Goal: Task Accomplishment & Management: Manage account settings

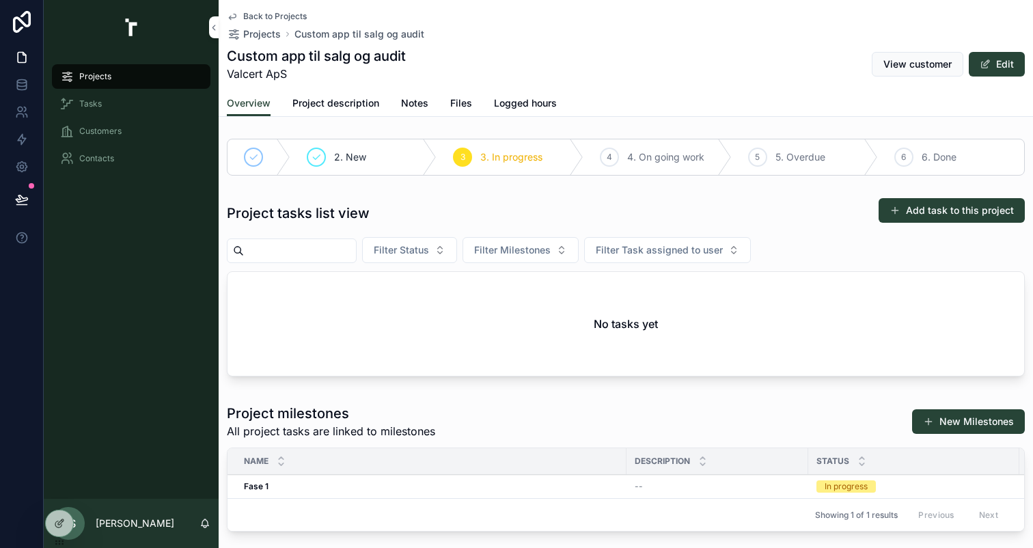
click at [701, 250] on span "Filter Task assigned to user" at bounding box center [659, 250] width 127 height 14
click at [791, 254] on div "Filter Status Filter Milestones Filter Task assigned to user" at bounding box center [626, 250] width 798 height 26
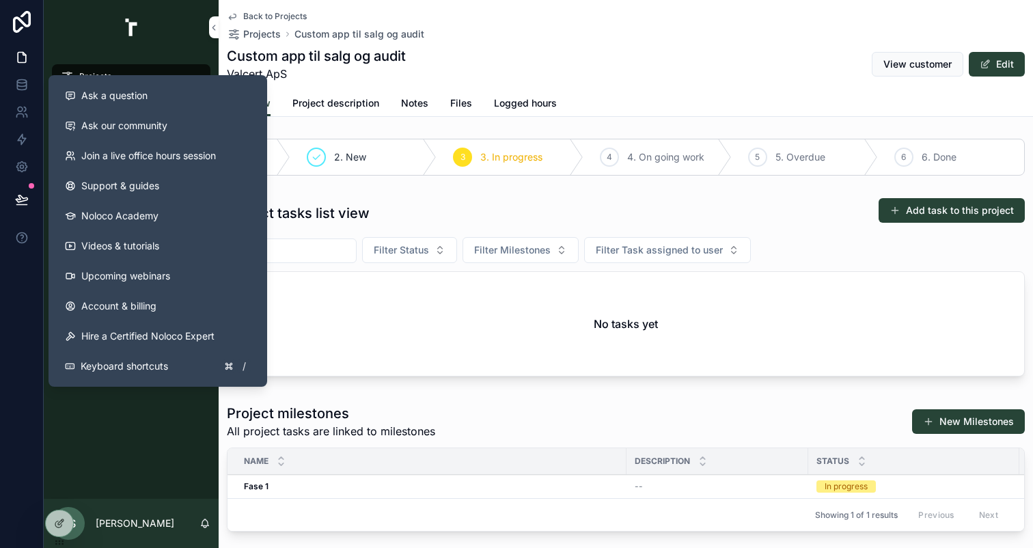
click at [103, 104] on button "Ask a question" at bounding box center [158, 96] width 208 height 30
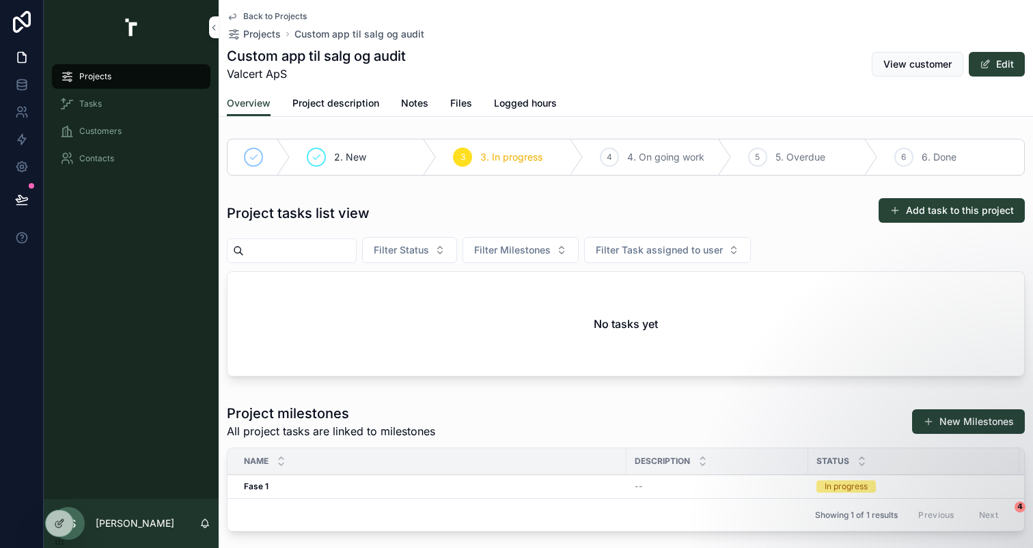
click at [57, 522] on icon at bounding box center [59, 523] width 11 height 11
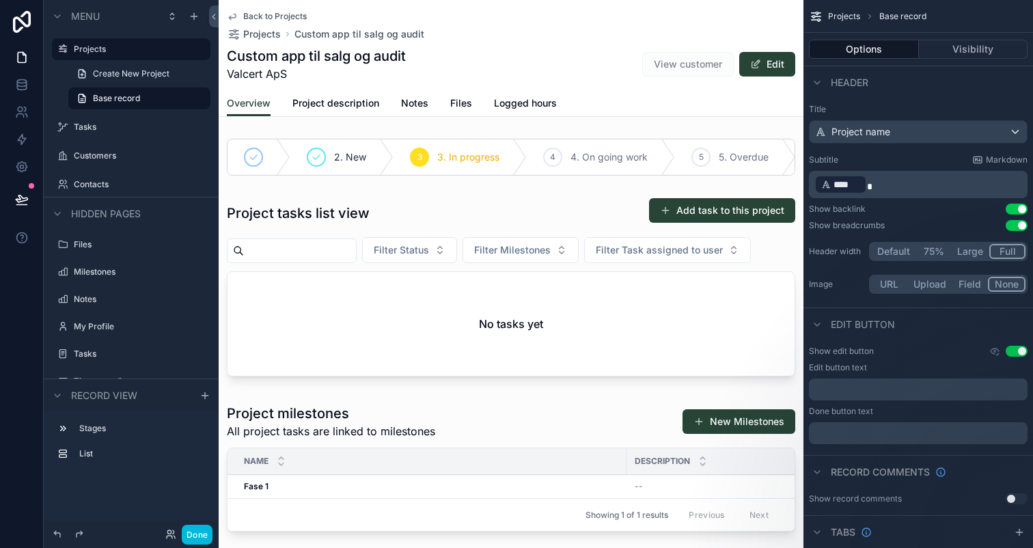
click at [303, 227] on div "scrollable content" at bounding box center [511, 289] width 585 height 195
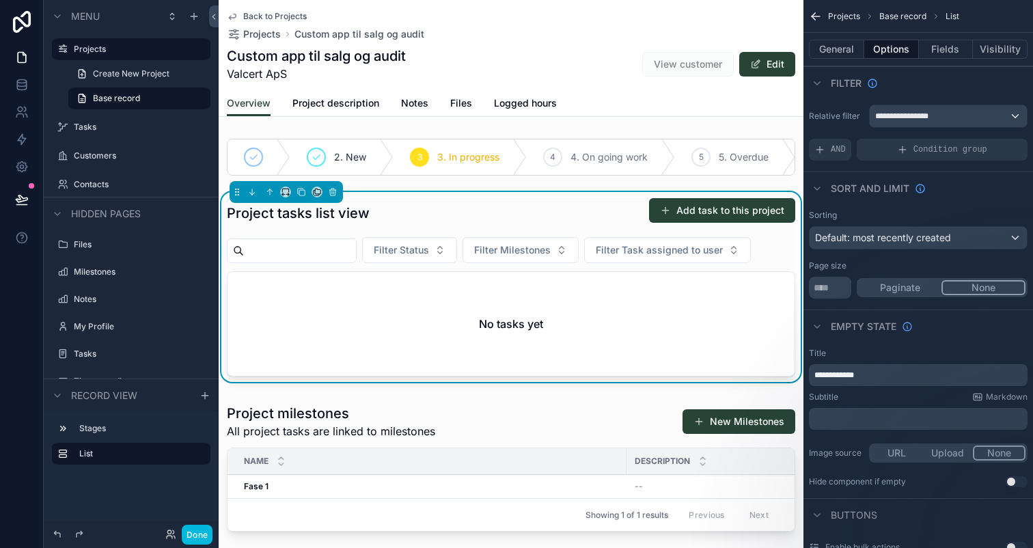
click at [413, 254] on span "Filter Status" at bounding box center [401, 250] width 55 height 14
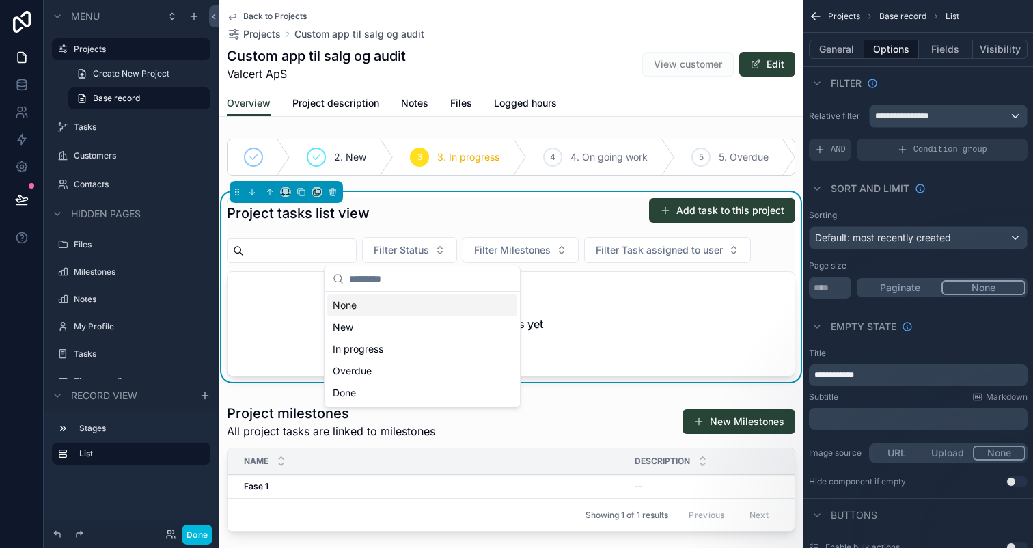
click at [409, 311] on div "None" at bounding box center [422, 305] width 190 height 22
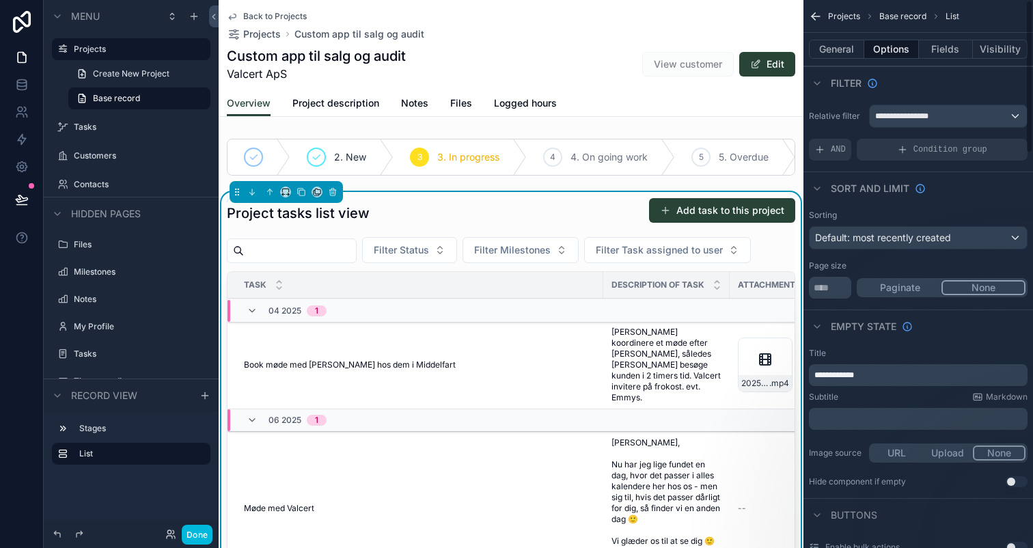
click at [935, 48] on button "Fields" at bounding box center [946, 49] width 55 height 19
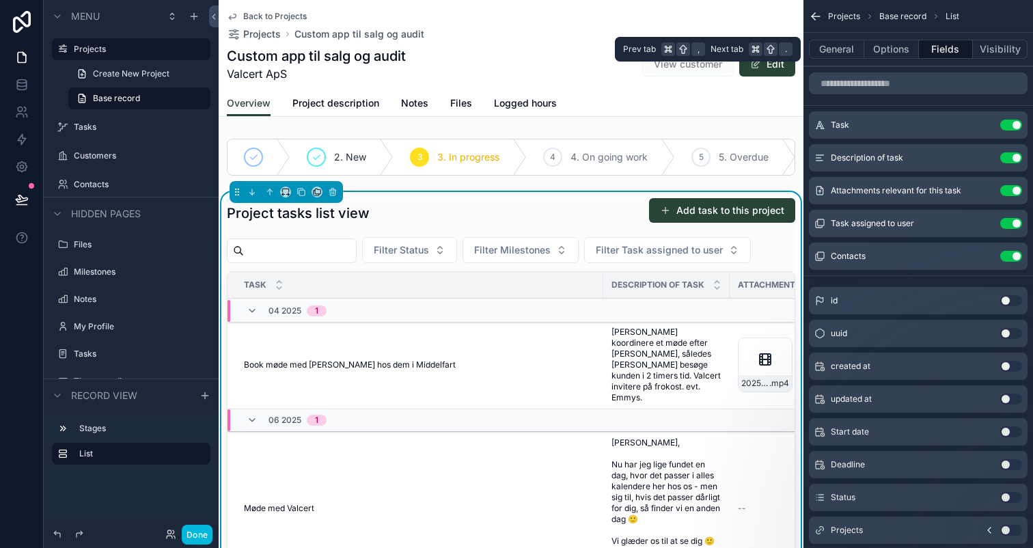
click at [900, 53] on button "Options" at bounding box center [891, 49] width 55 height 19
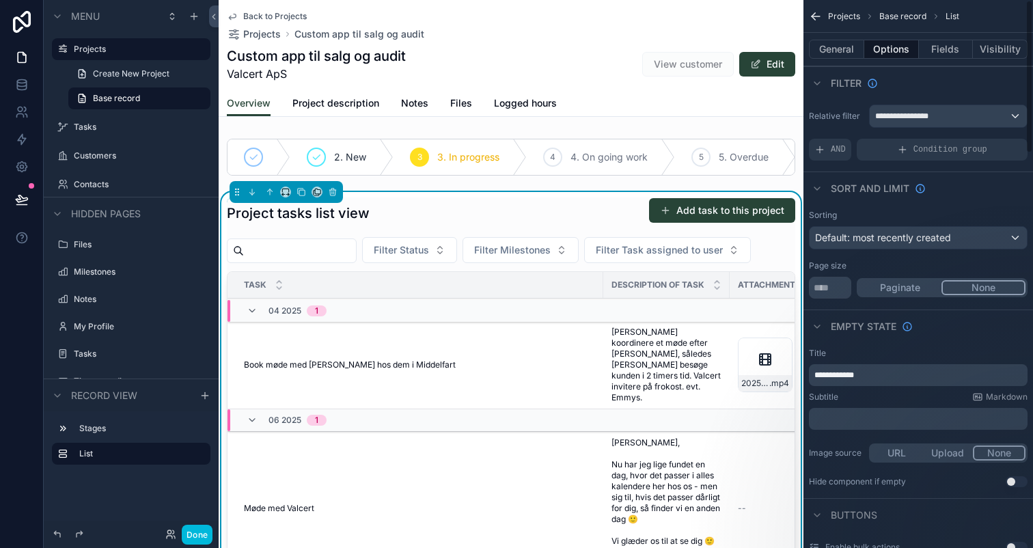
click at [930, 58] on button "Fields" at bounding box center [946, 49] width 55 height 19
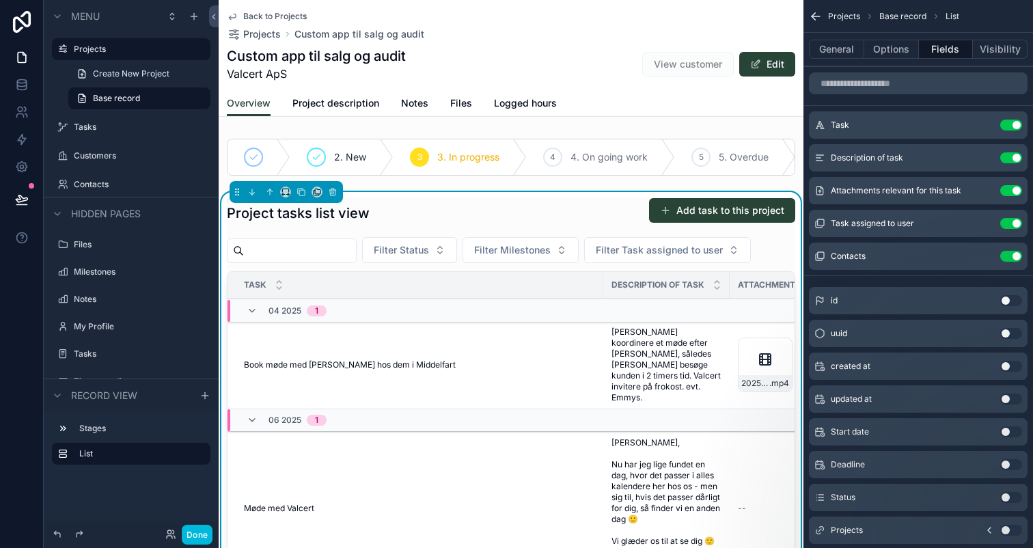
click at [1013, 159] on button "Use setting" at bounding box center [1011, 157] width 22 height 11
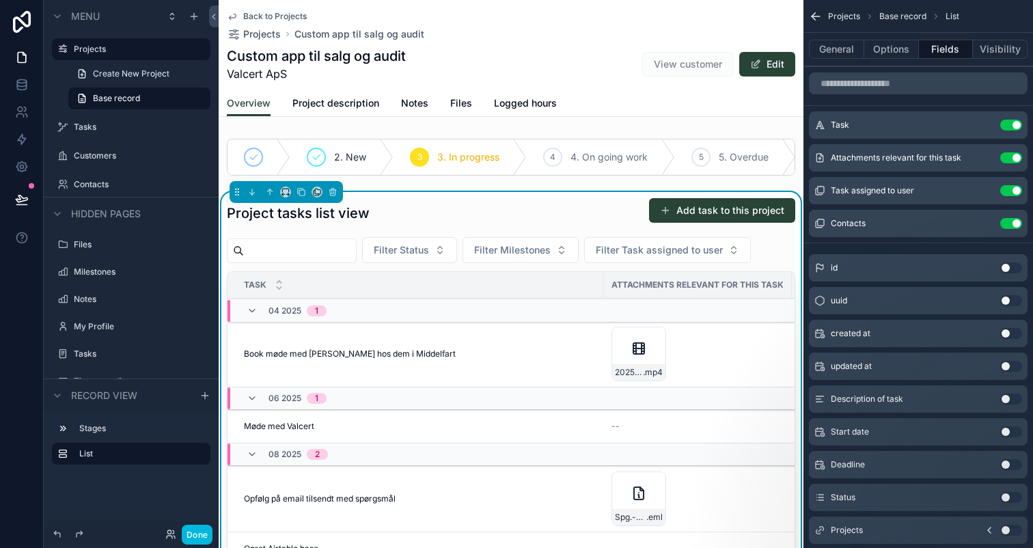
click at [1008, 154] on button "Use setting" at bounding box center [1011, 157] width 22 height 11
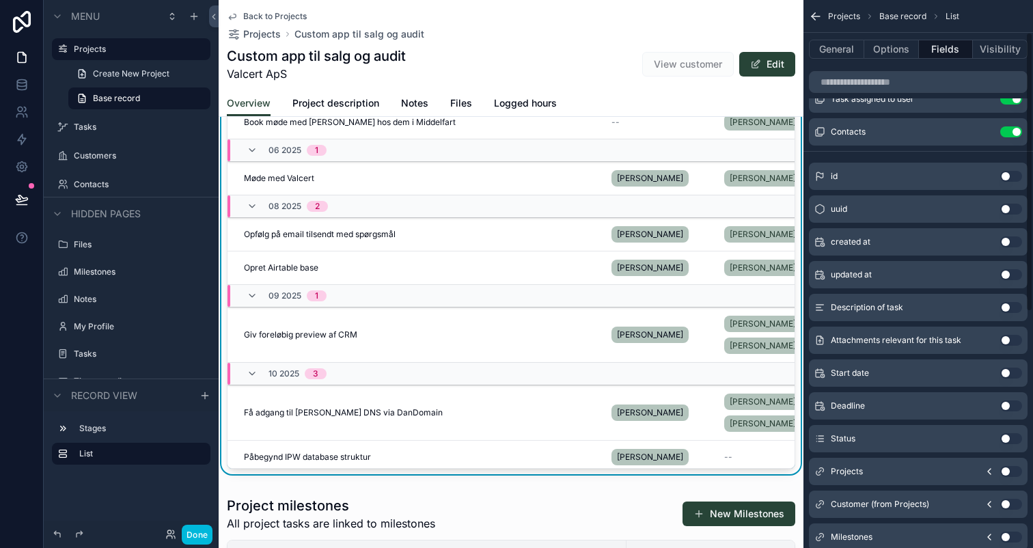
scroll to position [65, 0]
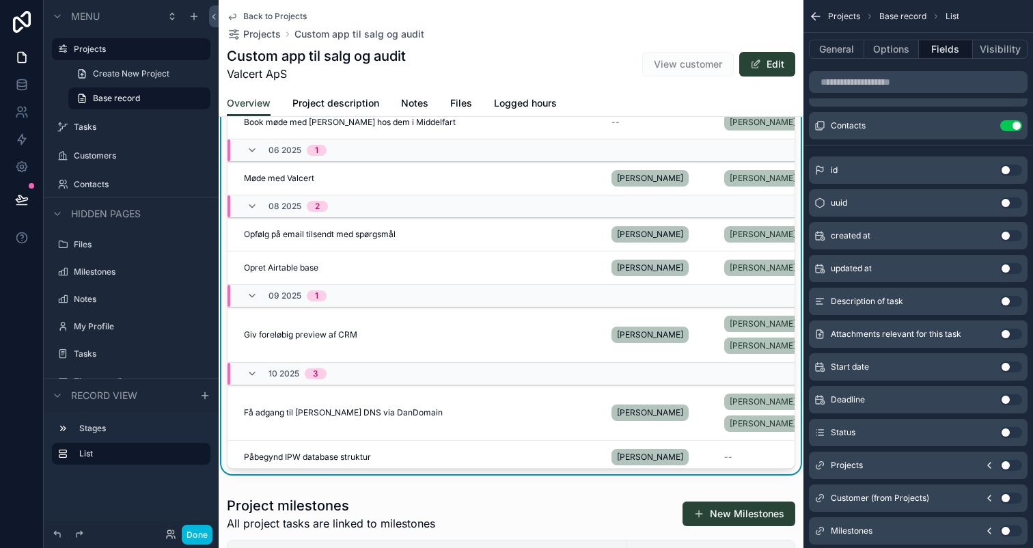
click at [1009, 433] on button "Use setting" at bounding box center [1011, 432] width 22 height 11
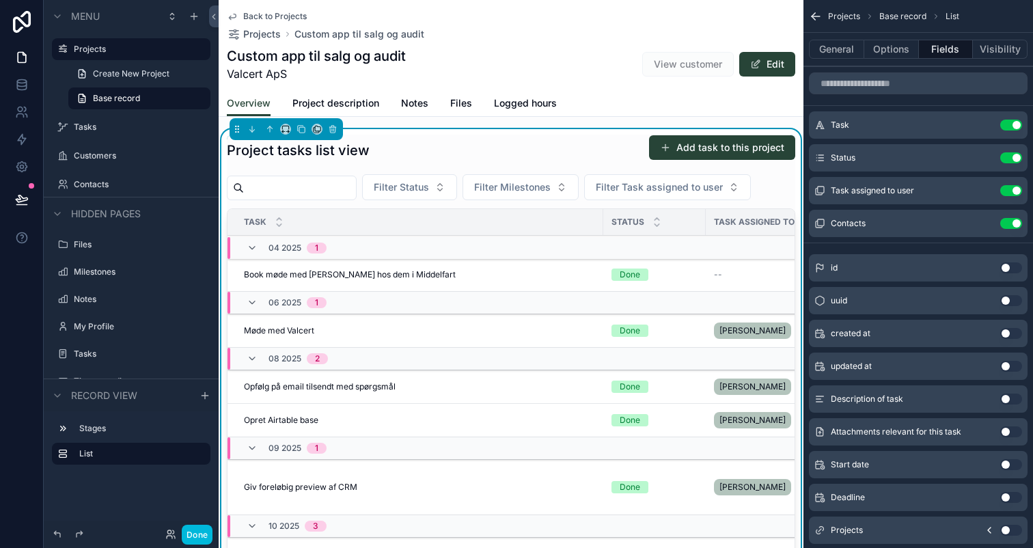
scroll to position [59, 0]
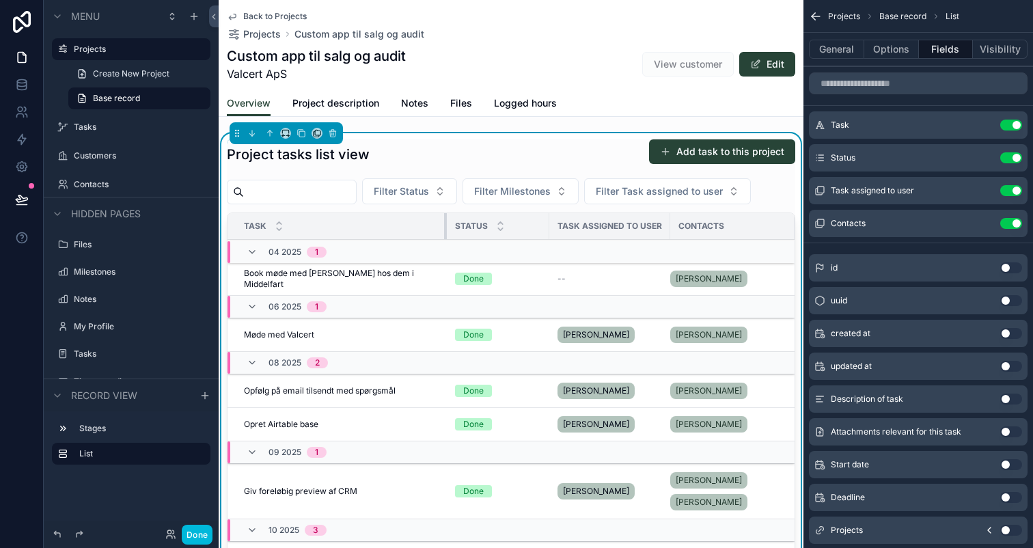
drag, startPoint x: 601, startPoint y: 225, endPoint x: 434, endPoint y: 221, distance: 167.4
click at [444, 221] on div "scrollable content" at bounding box center [446, 226] width 5 height 26
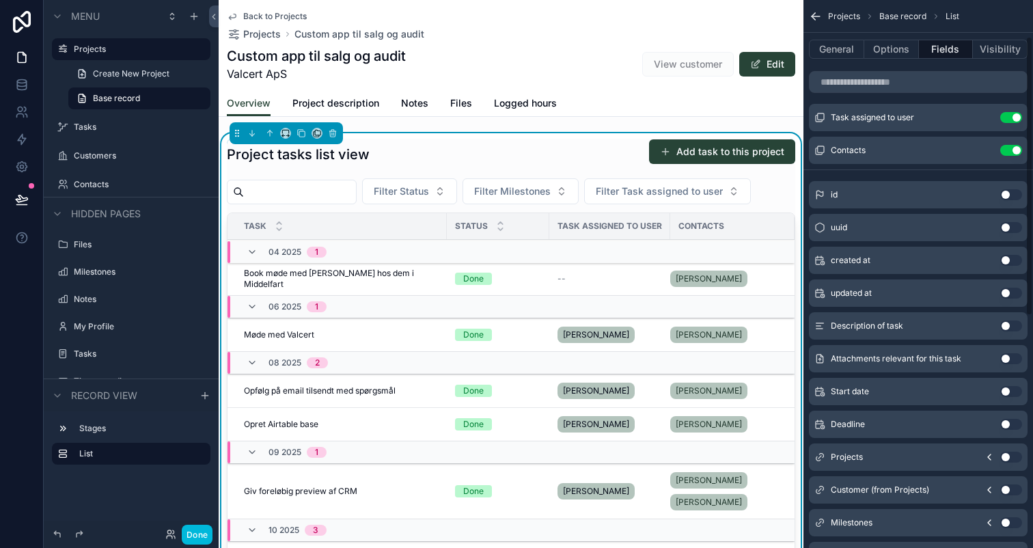
scroll to position [79, 0]
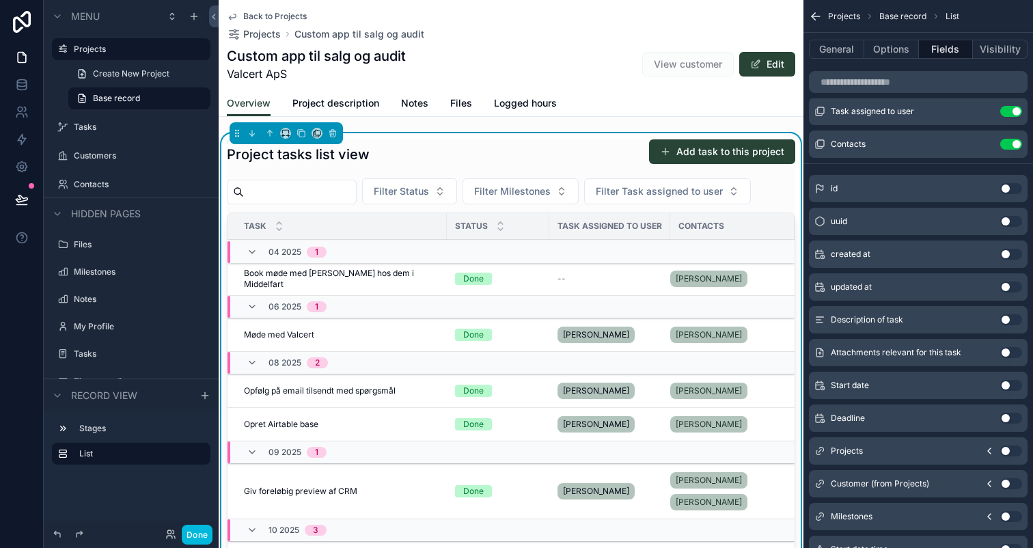
click at [1012, 383] on button "Use setting" at bounding box center [1011, 385] width 22 height 11
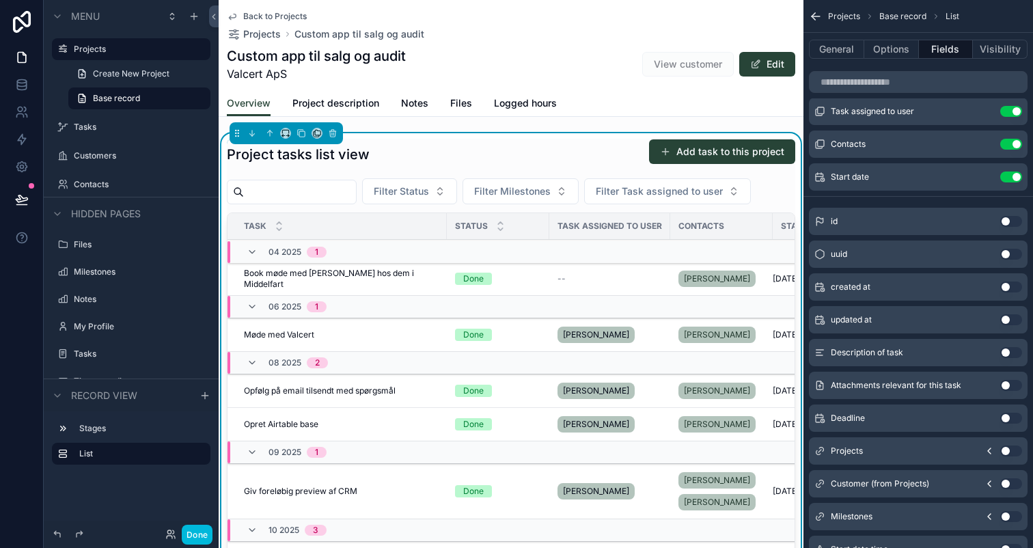
click at [1004, 173] on button "Use setting" at bounding box center [1011, 176] width 22 height 11
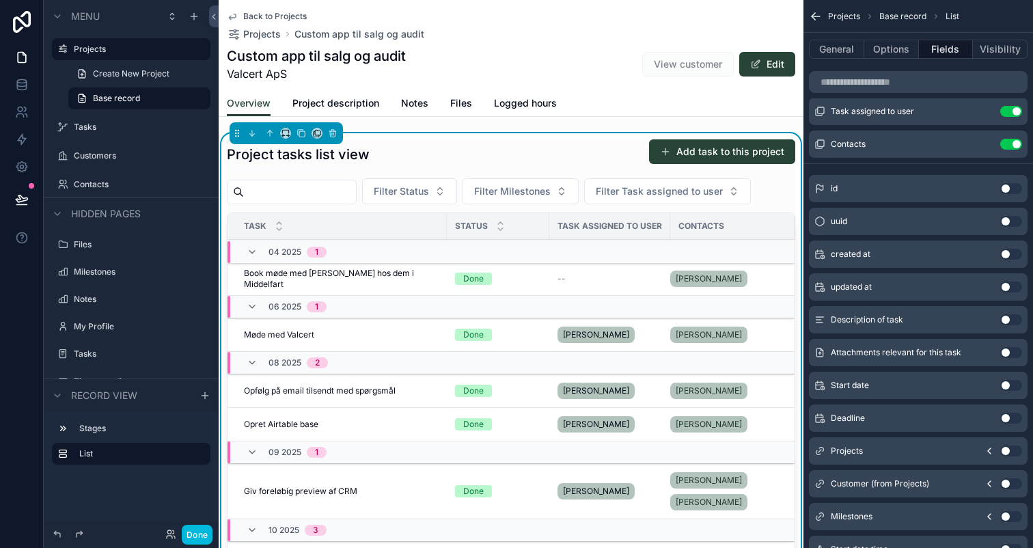
click at [1005, 418] on button "Use setting" at bounding box center [1011, 418] width 22 height 11
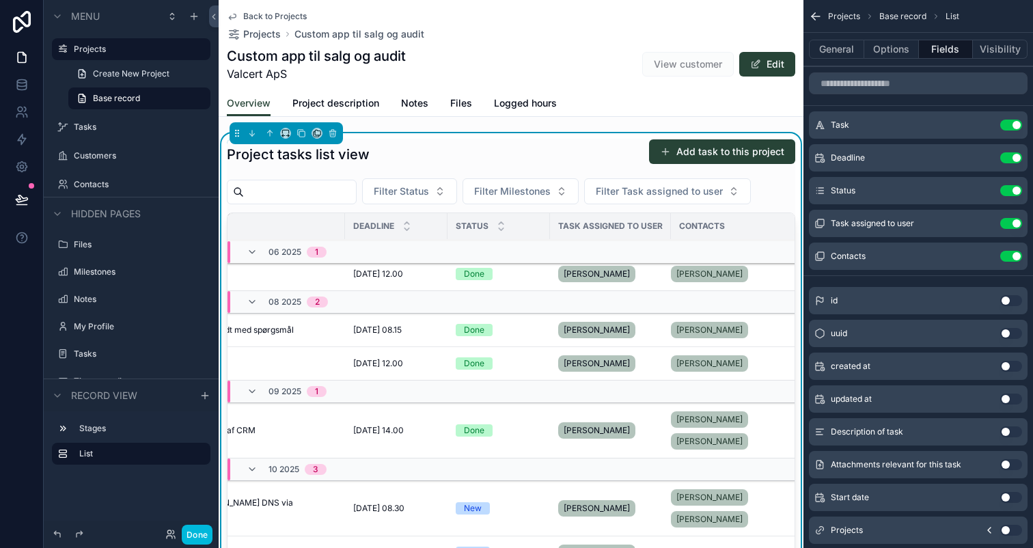
scroll to position [0, 102]
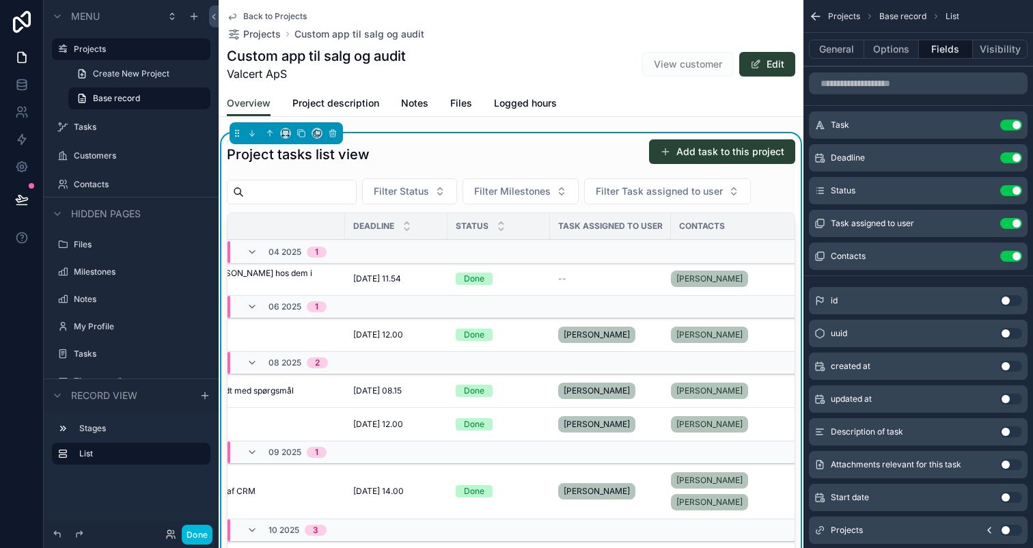
click at [896, 46] on button "Options" at bounding box center [891, 49] width 55 height 19
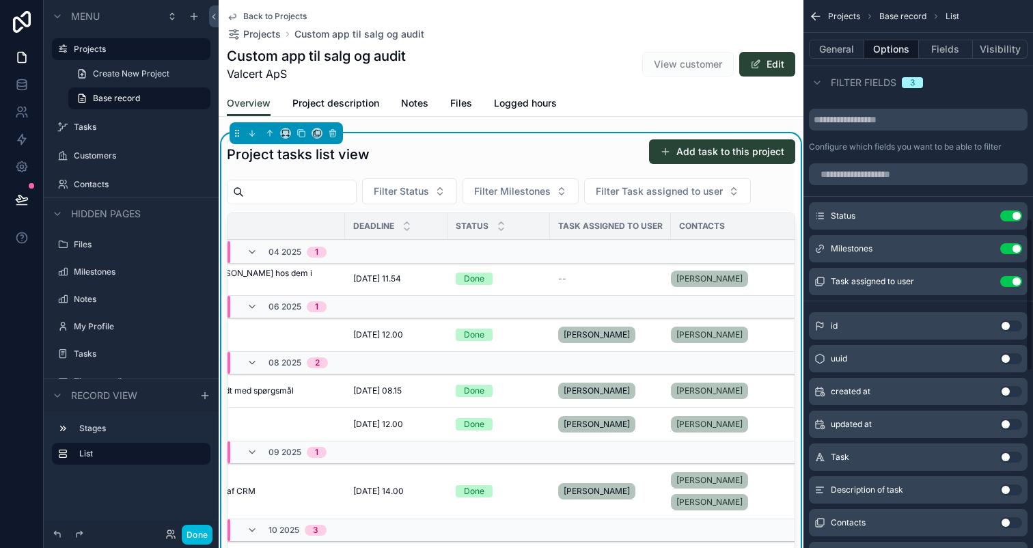
scroll to position [838, 0]
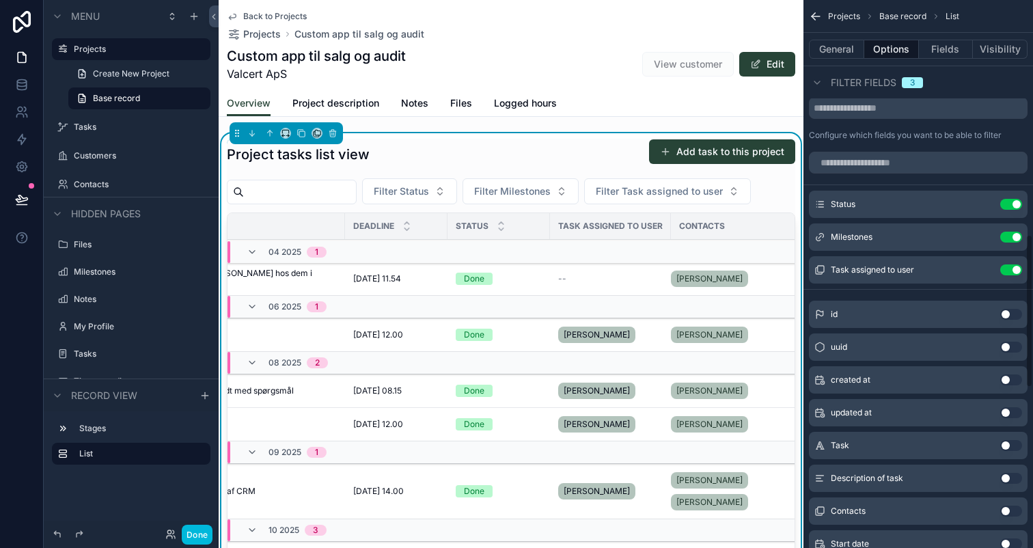
click at [0, 0] on icon "scrollable content" at bounding box center [0, 0] width 0 height 0
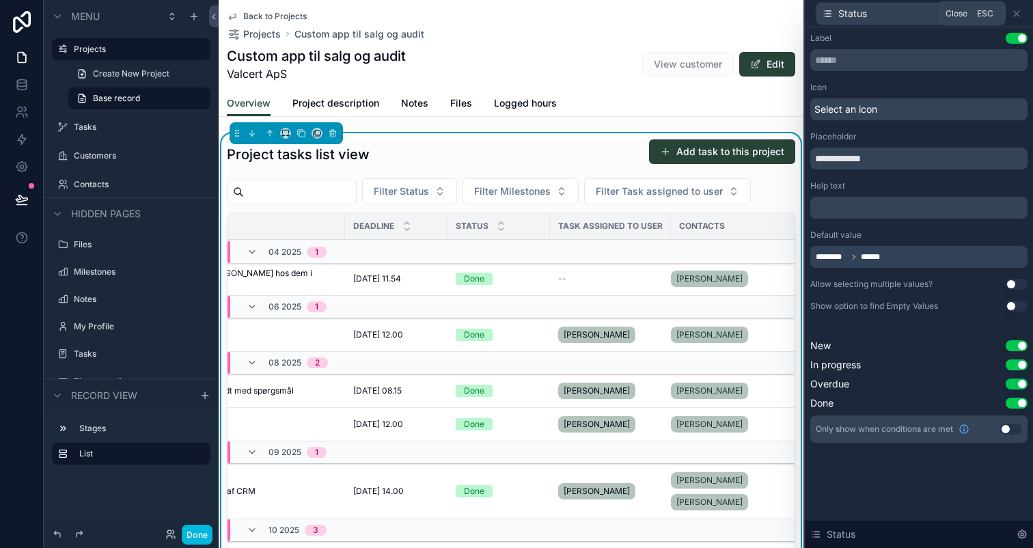
click at [1015, 15] on icon at bounding box center [1016, 13] width 11 height 11
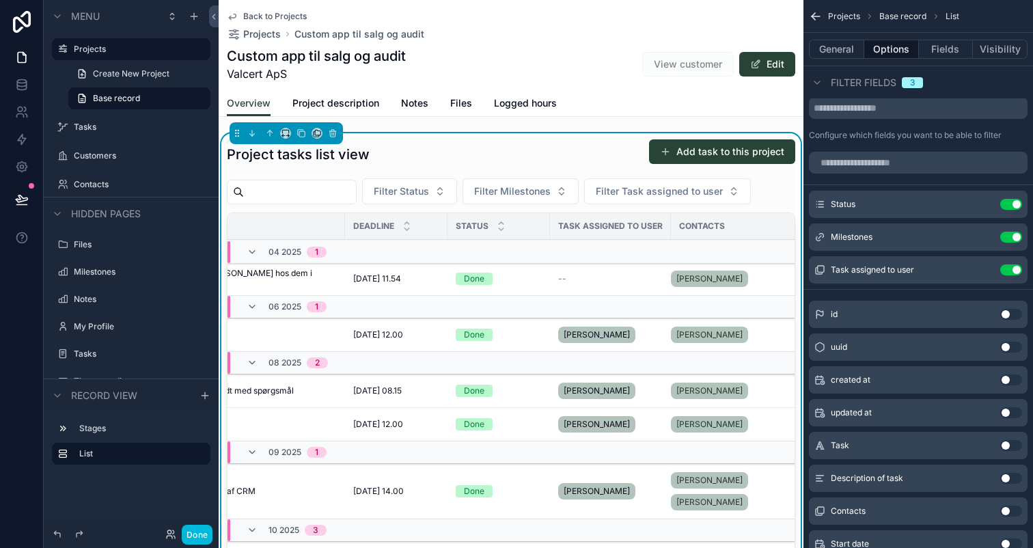
click at [1008, 201] on button "Use setting" at bounding box center [1011, 204] width 22 height 11
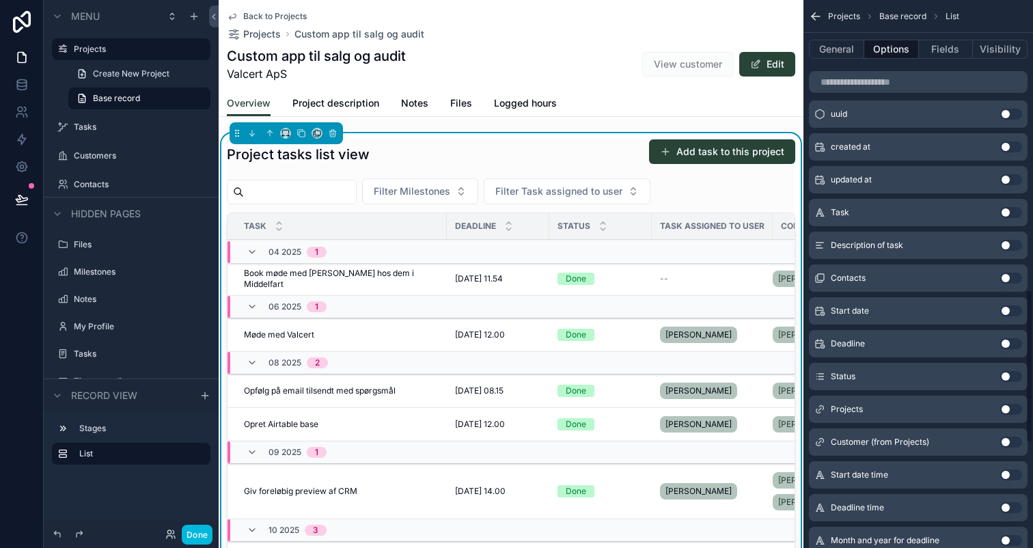
scroll to position [1059, 0]
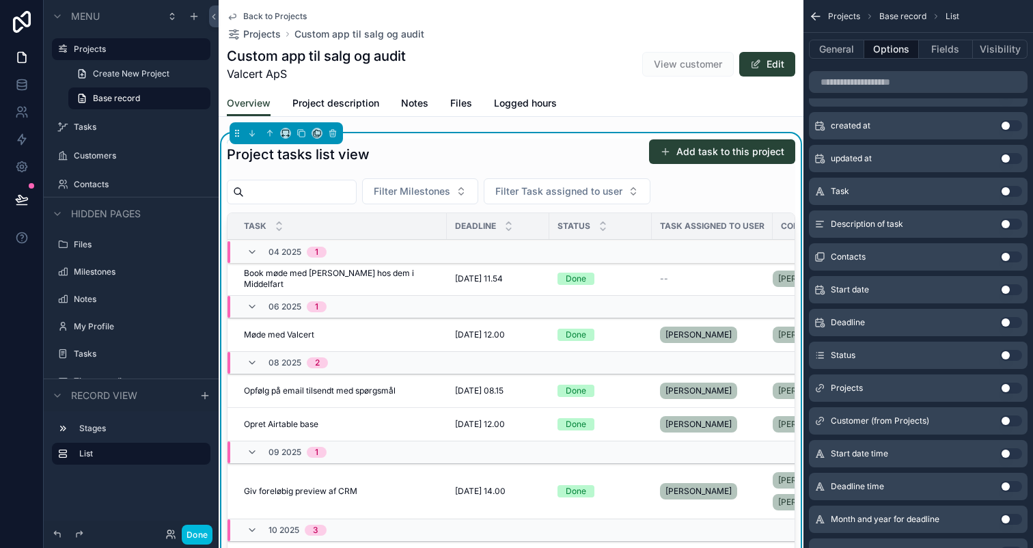
click at [1011, 354] on button "Use setting" at bounding box center [1011, 355] width 22 height 11
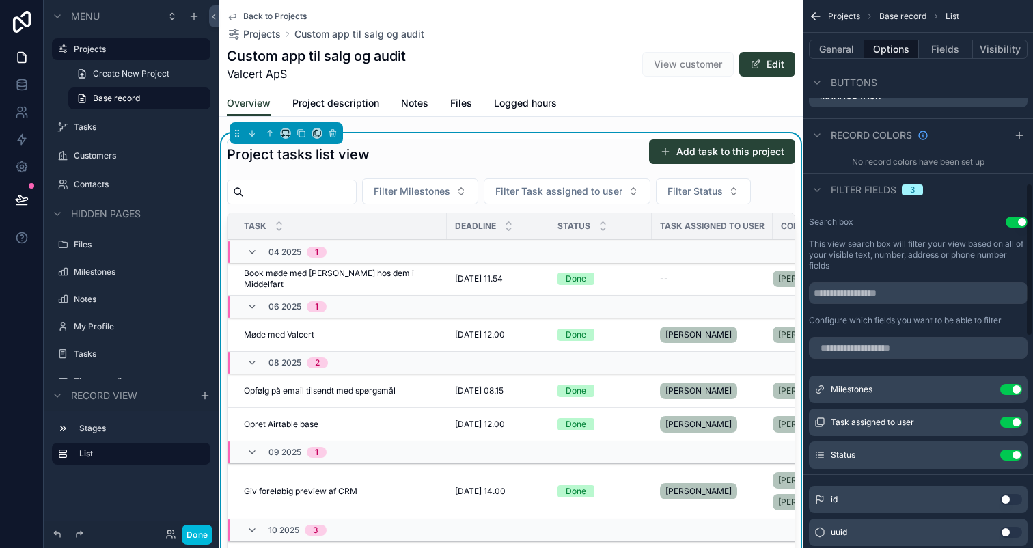
scroll to position [672, 0]
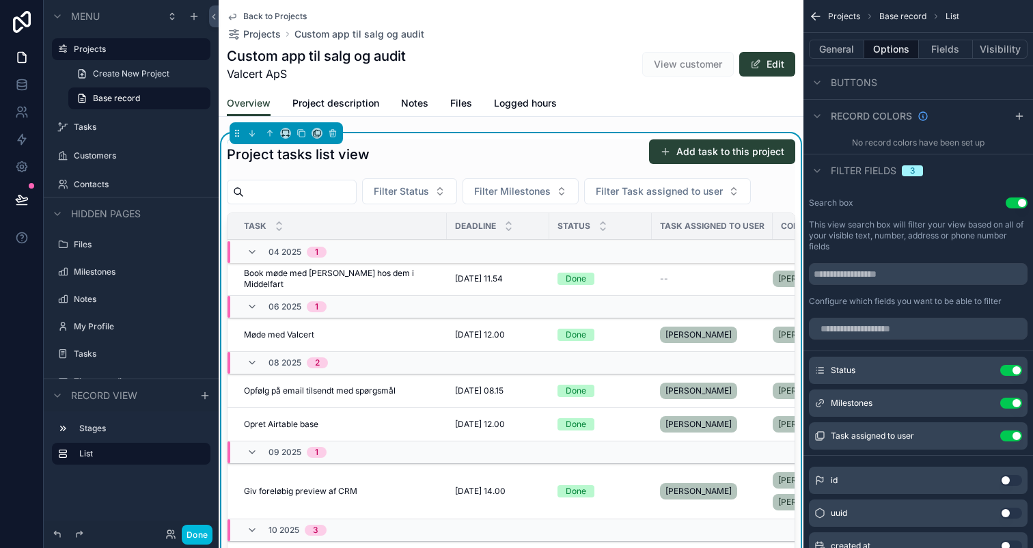
click at [429, 194] on span "Filter Status" at bounding box center [401, 191] width 55 height 14
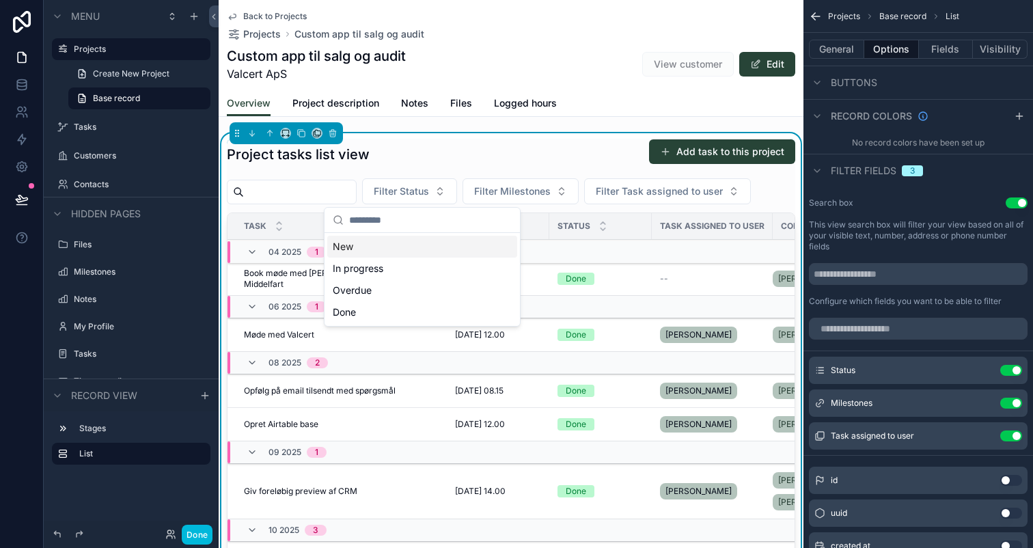
click at [429, 194] on span "Filter Status" at bounding box center [401, 191] width 55 height 14
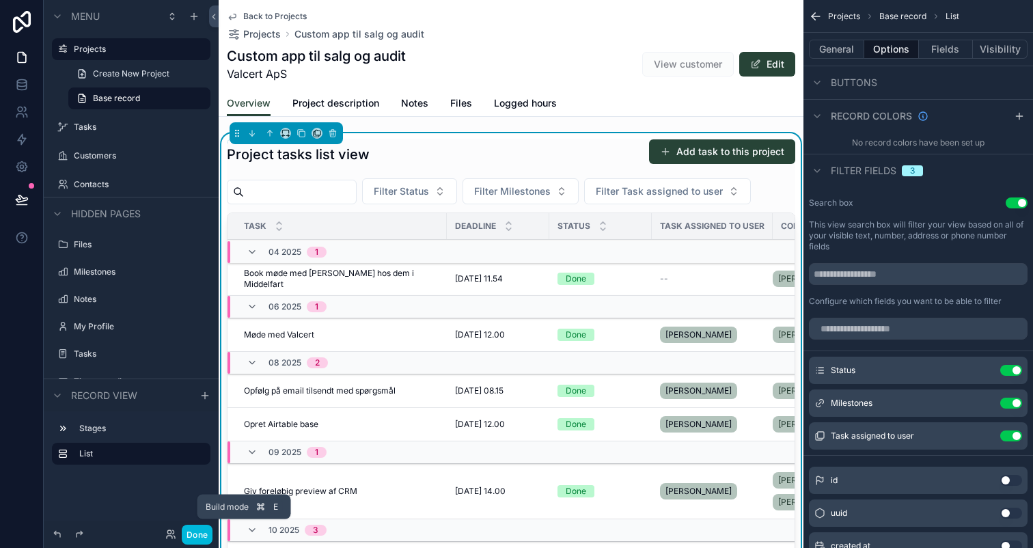
click at [197, 533] on button "Done" at bounding box center [197, 535] width 31 height 20
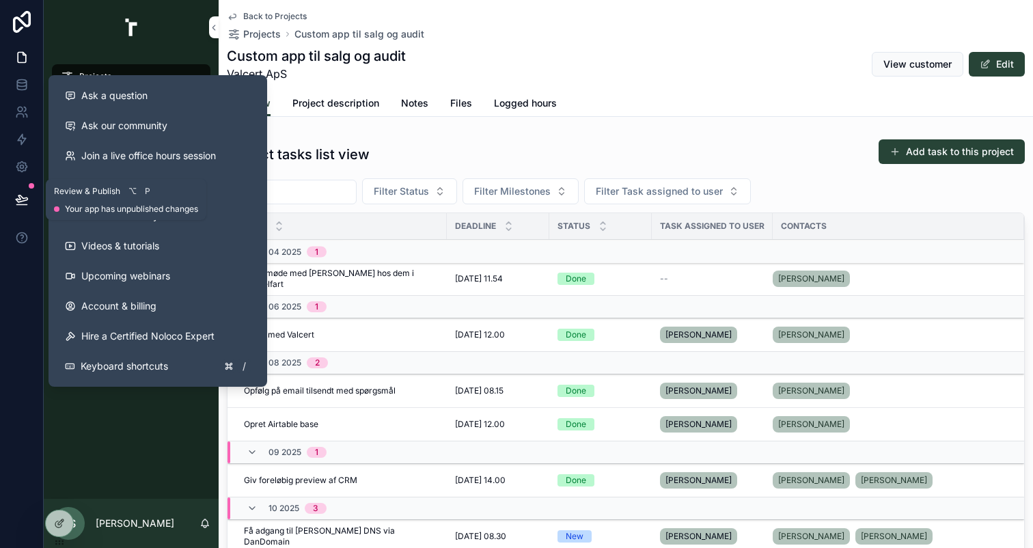
click at [16, 198] on icon at bounding box center [22, 198] width 12 height 7
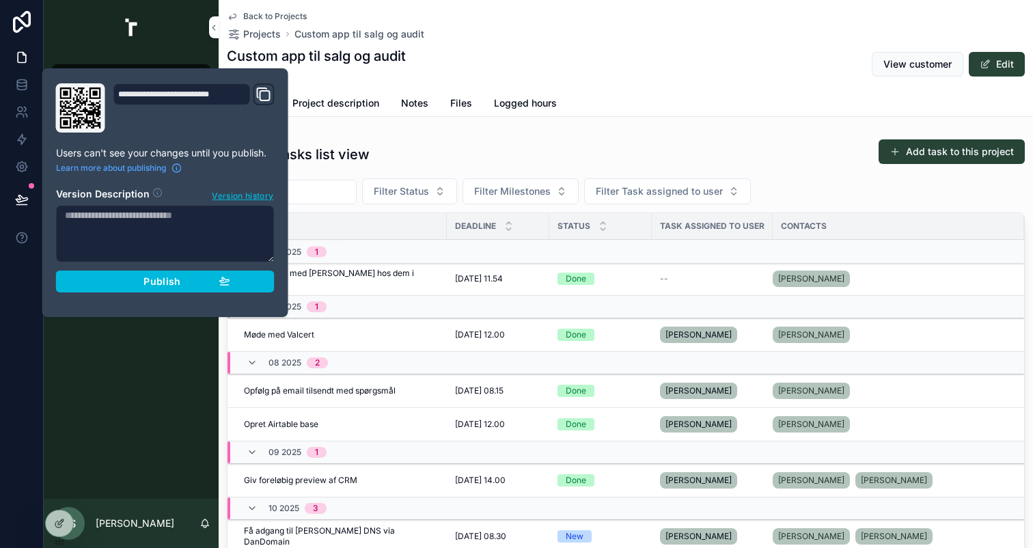
click at [113, 280] on div "Publish" at bounding box center [165, 281] width 130 height 12
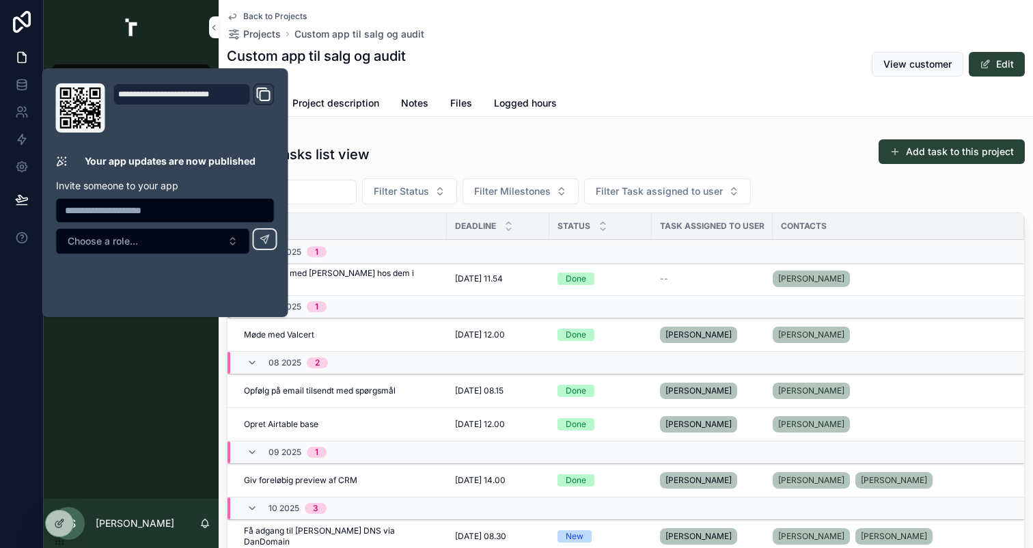
click at [444, 159] on div "Project tasks list view Add task to this project" at bounding box center [626, 154] width 798 height 31
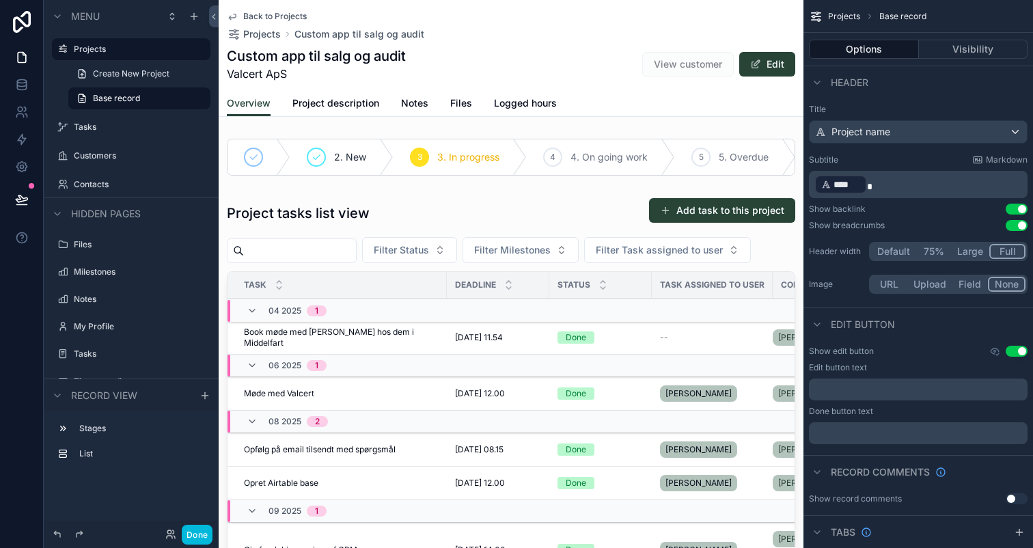
click at [389, 225] on div "scrollable content" at bounding box center [511, 443] width 585 height 503
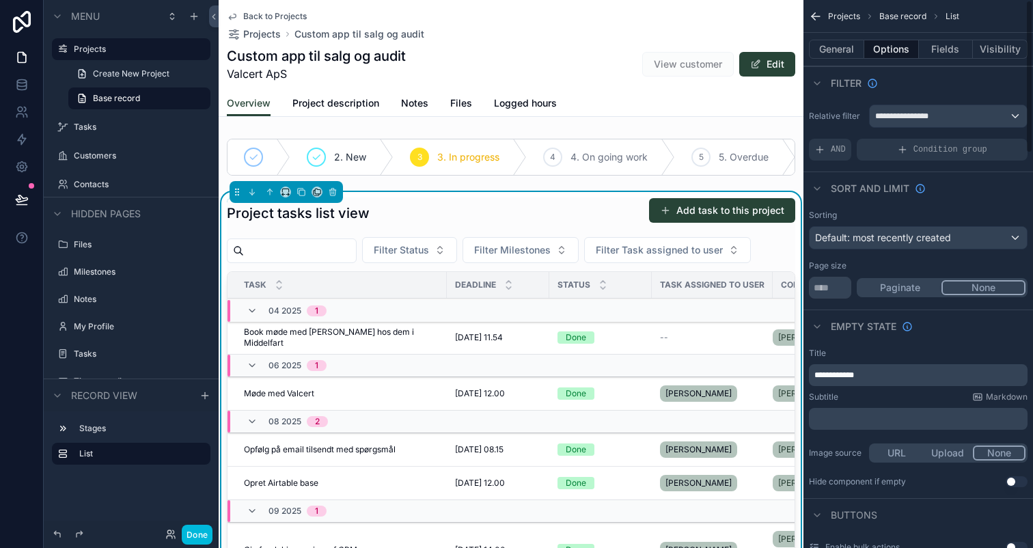
click at [937, 55] on button "Fields" at bounding box center [946, 49] width 55 height 19
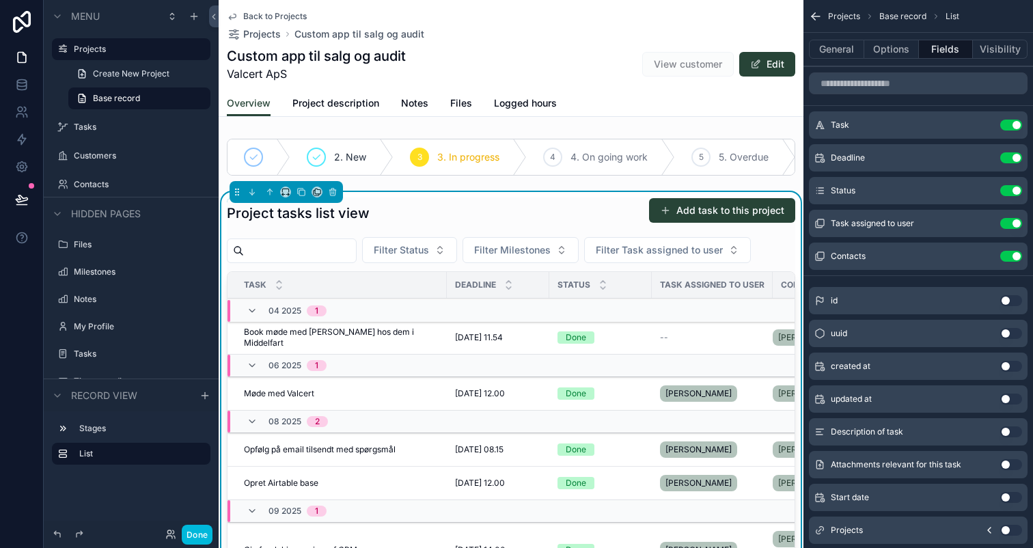
click at [0, 0] on icon "scrollable content" at bounding box center [0, 0] width 0 height 0
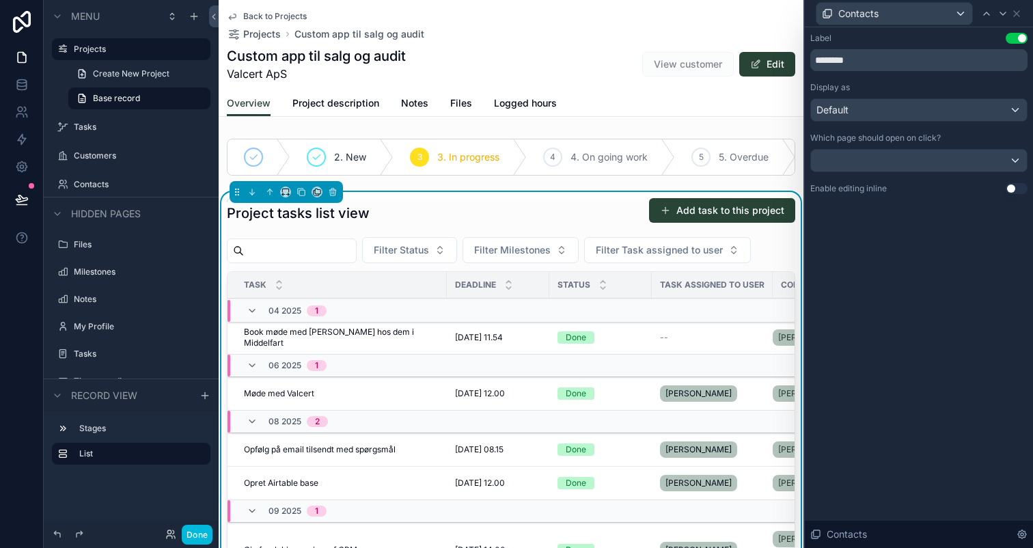
click at [822, 57] on input "********" at bounding box center [918, 60] width 217 height 22
type input "**********"
click at [1020, 14] on icon at bounding box center [1016, 13] width 11 height 11
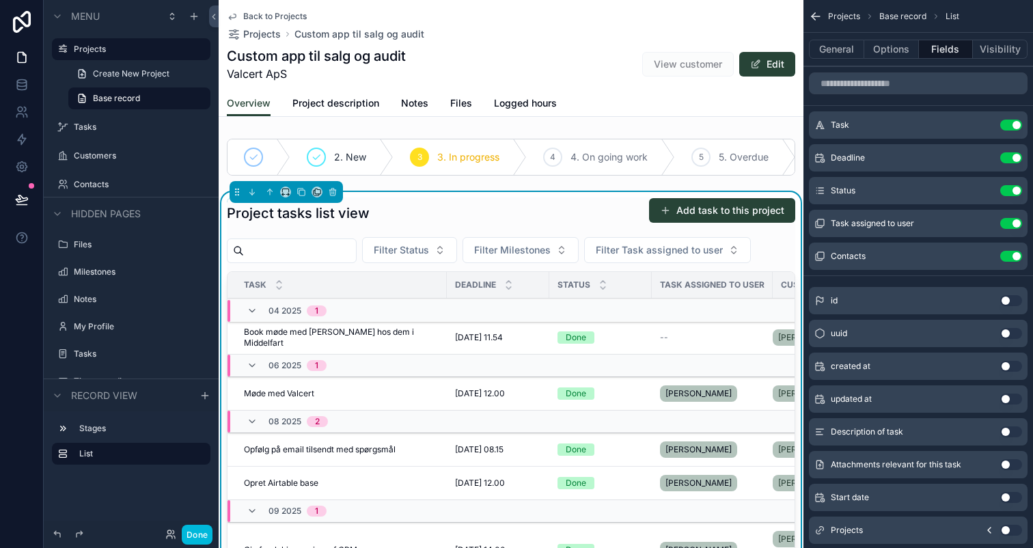
click at [426, 260] on button "Filter Status" at bounding box center [409, 250] width 95 height 26
click at [533, 252] on span "Filter Milestones" at bounding box center [512, 250] width 76 height 14
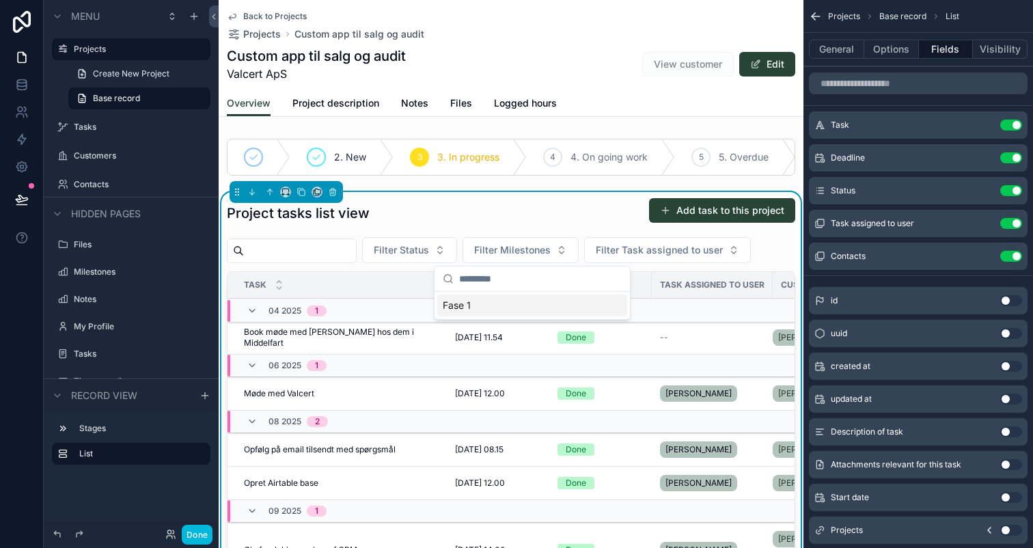
click at [533, 252] on span "Filter Milestones" at bounding box center [512, 250] width 76 height 14
click at [638, 246] on span "Filter Task assigned to user" at bounding box center [659, 250] width 127 height 14
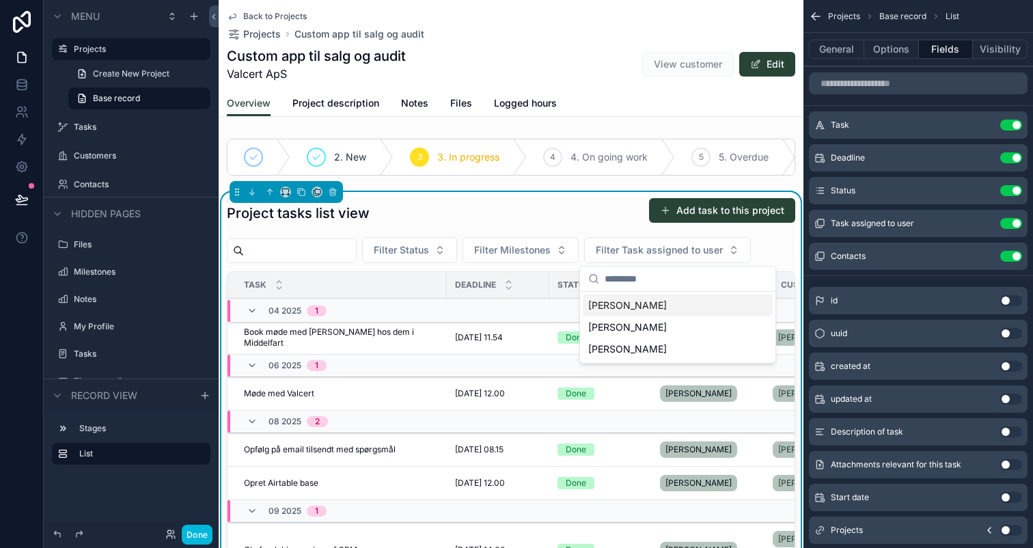
click at [638, 246] on span "Filter Task assigned to user" at bounding box center [659, 250] width 127 height 14
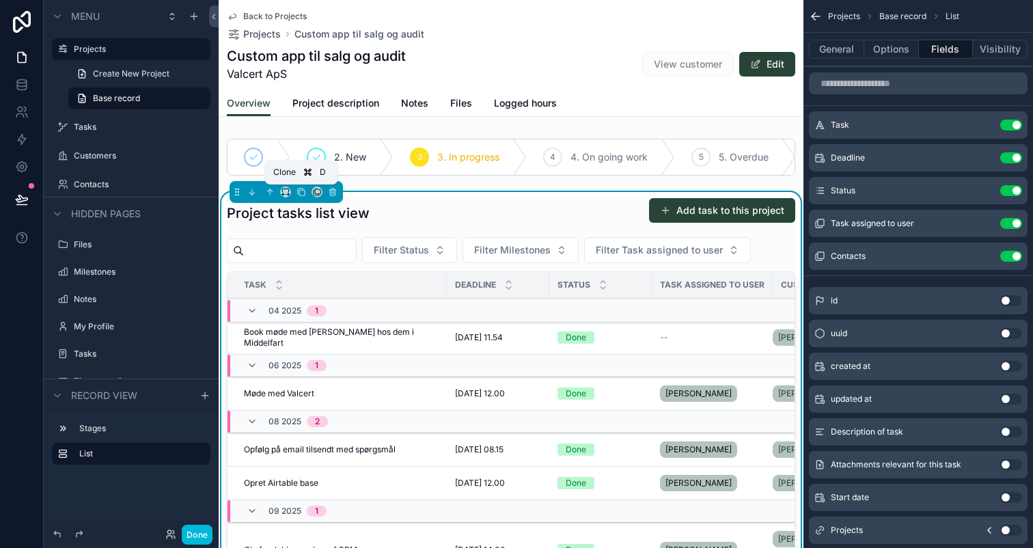
click at [299, 193] on icon "scrollable content" at bounding box center [301, 192] width 10 height 10
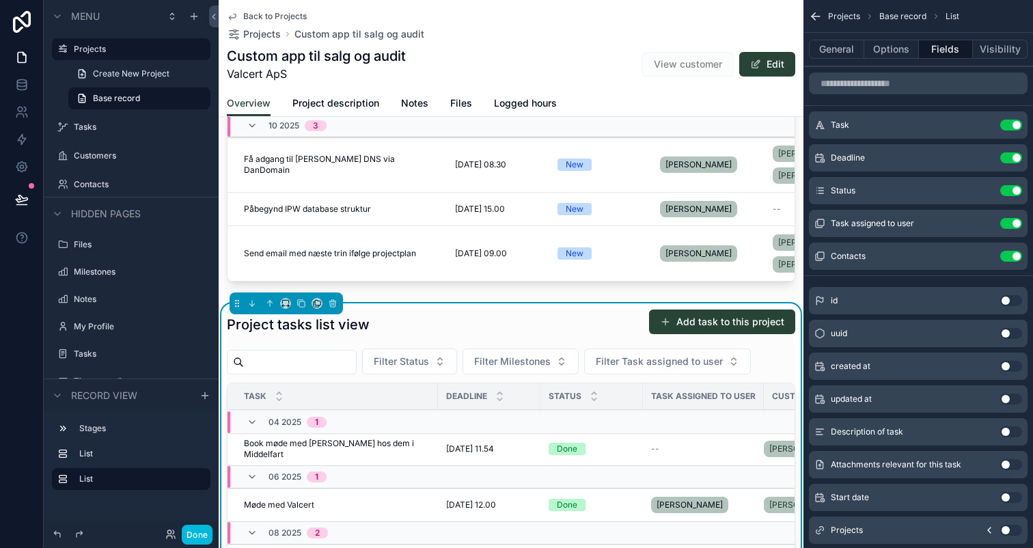
scroll to position [406, 0]
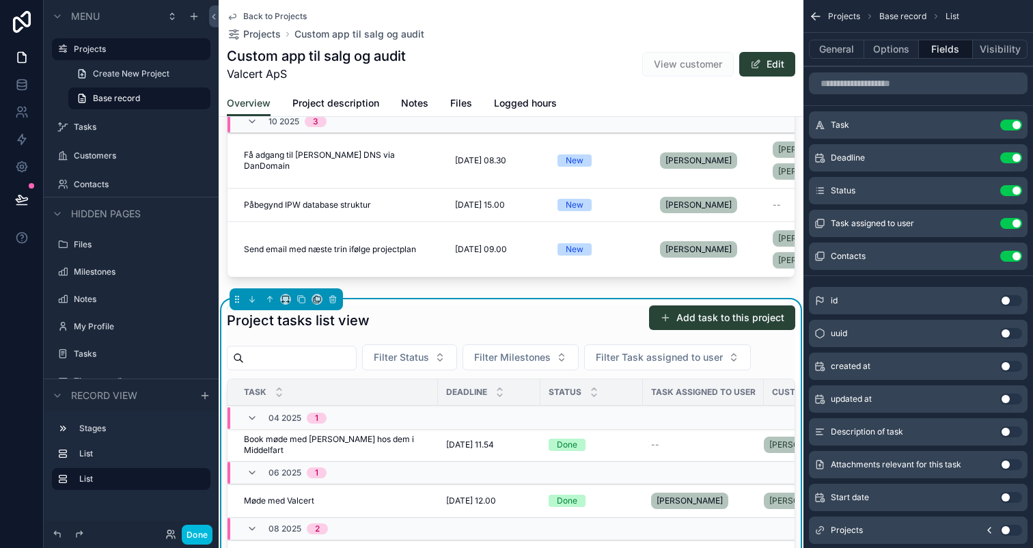
click at [399, 320] on div "Project tasks list view Add task to this project" at bounding box center [511, 320] width 568 height 31
click at [414, 339] on div "Project tasks list view Add task to this project Filter Status Filter Milestone…" at bounding box center [511, 548] width 568 height 486
click at [893, 51] on button "Options" at bounding box center [891, 49] width 55 height 19
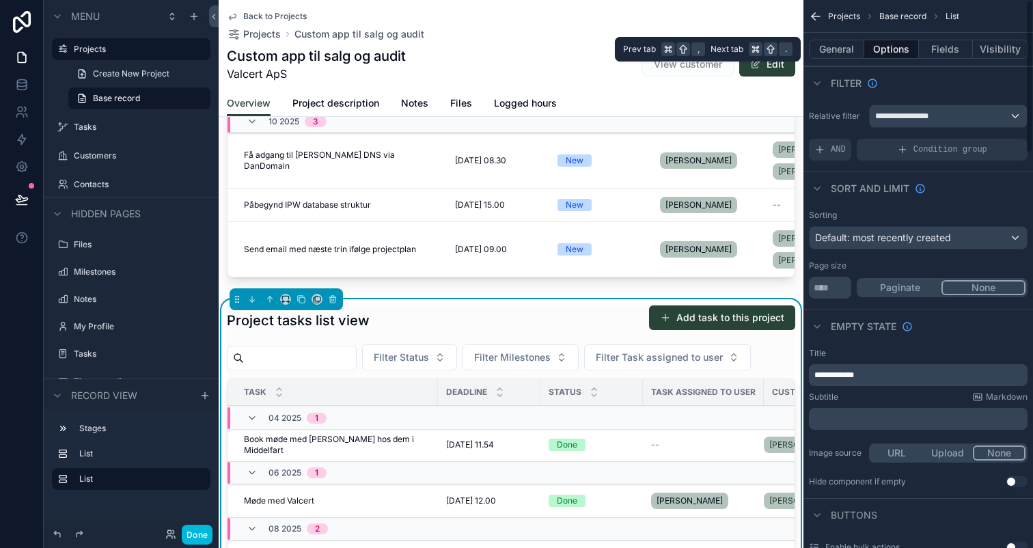
click at [833, 44] on button "General" at bounding box center [836, 49] width 55 height 19
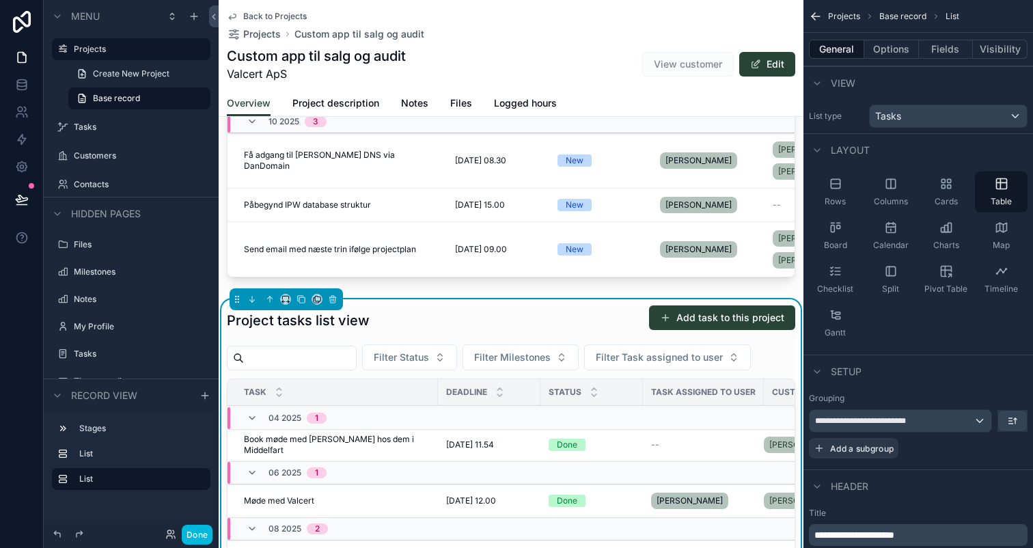
click at [880, 228] on div "Calendar" at bounding box center [890, 235] width 53 height 41
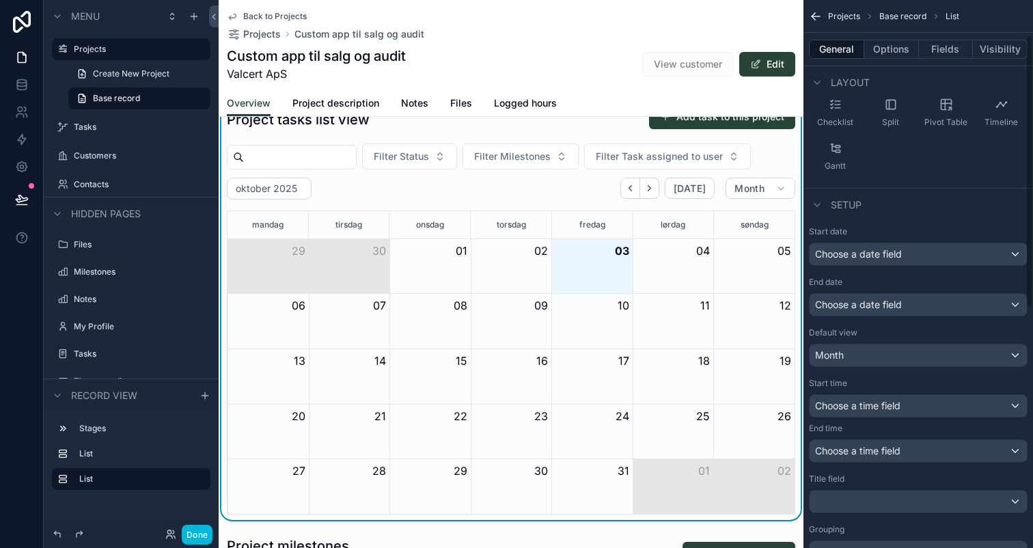
scroll to position [170, 0]
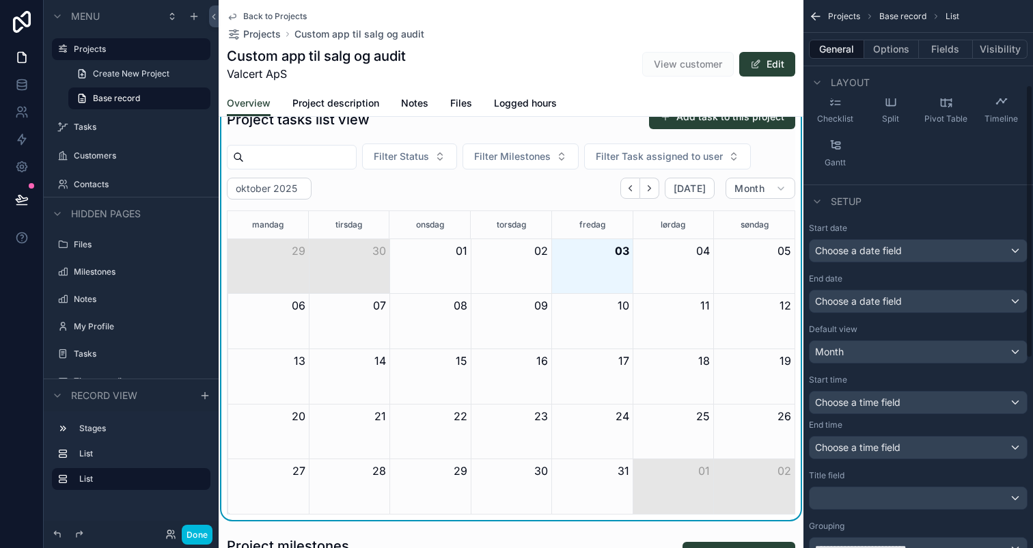
click at [917, 246] on div "Choose a date field" at bounding box center [917, 251] width 217 height 22
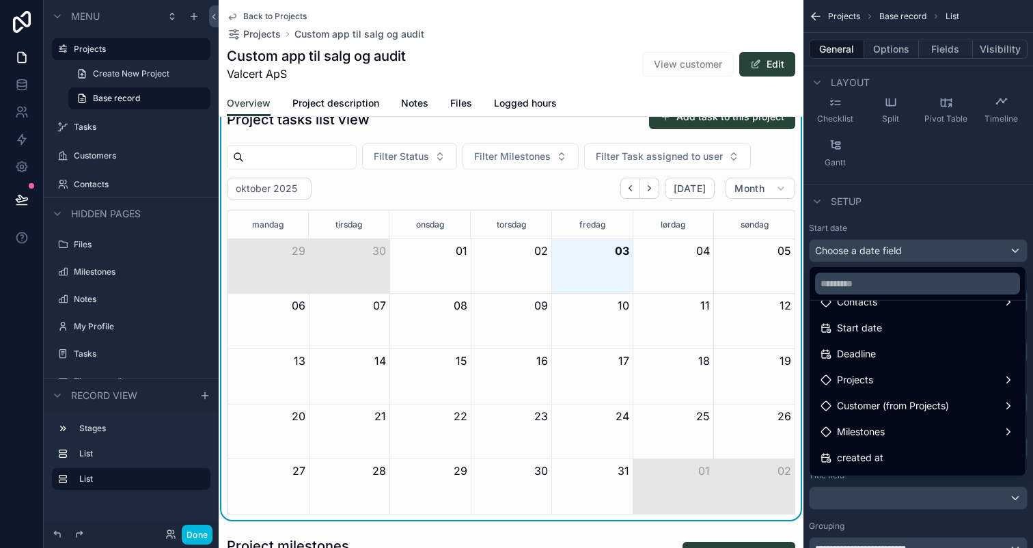
scroll to position [91, 0]
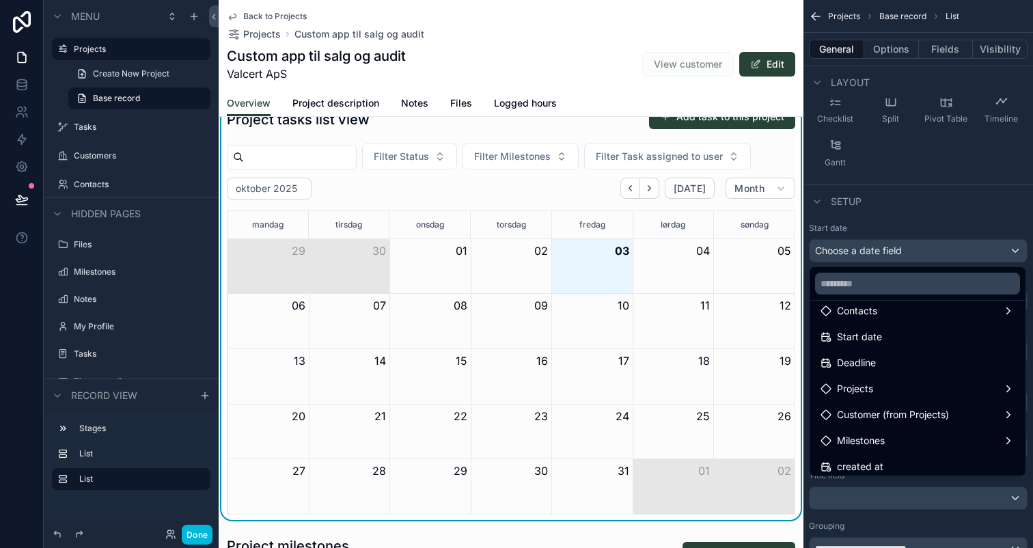
click at [893, 341] on div "Start date" at bounding box center [917, 337] width 194 height 16
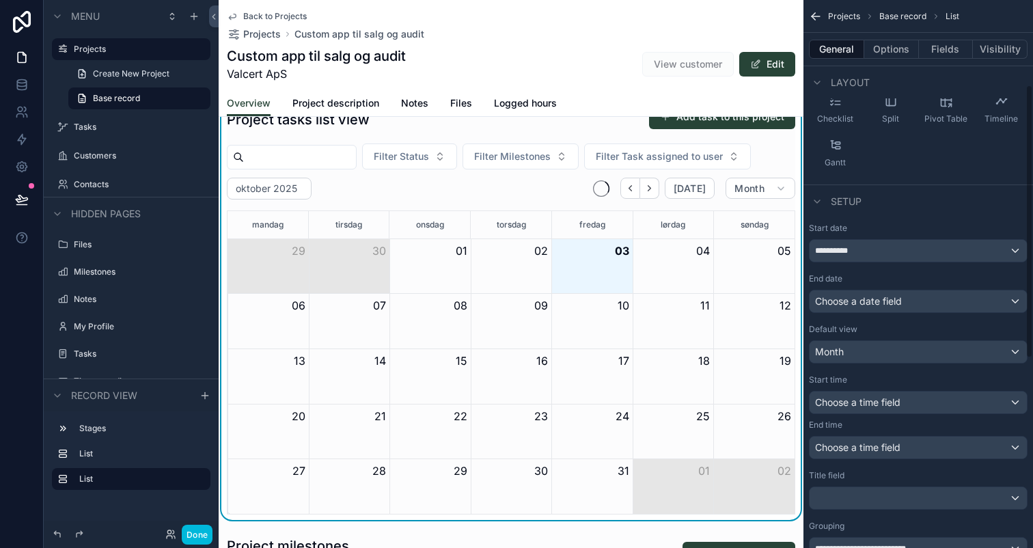
click at [904, 311] on div "Choose a date field" at bounding box center [917, 301] width 217 height 22
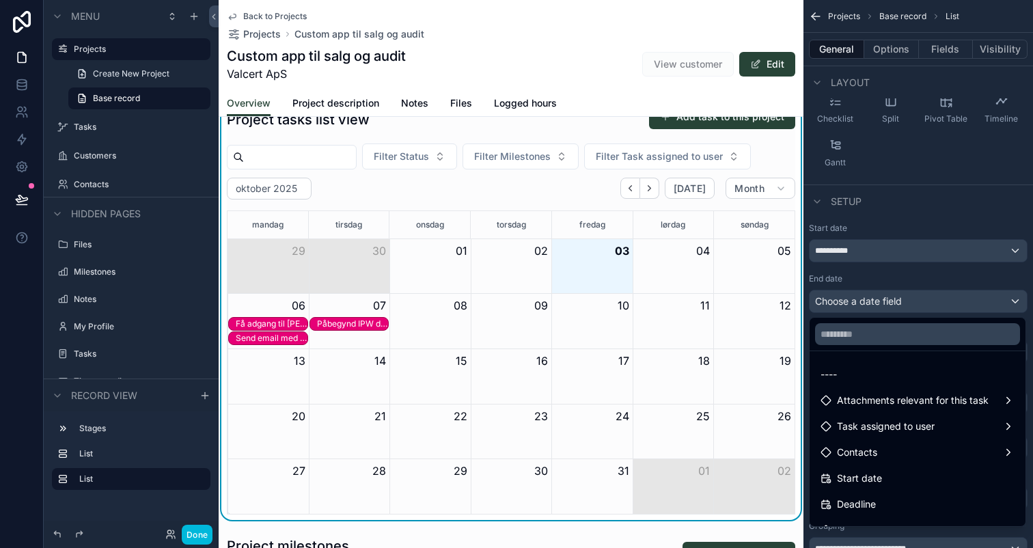
click at [906, 499] on div "Deadline" at bounding box center [917, 504] width 194 height 16
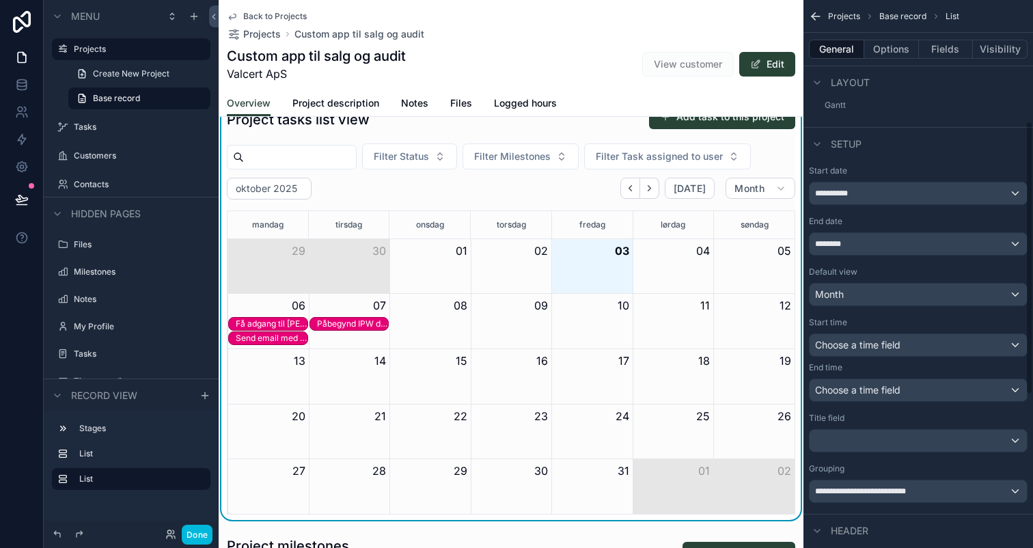
scroll to position [264, 0]
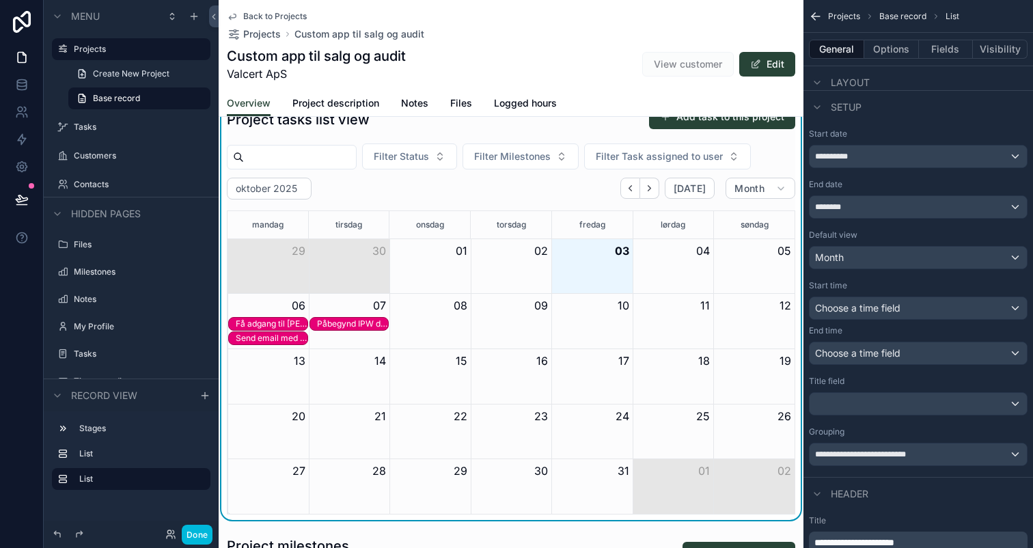
click at [868, 255] on div "Month" at bounding box center [917, 258] width 217 height 22
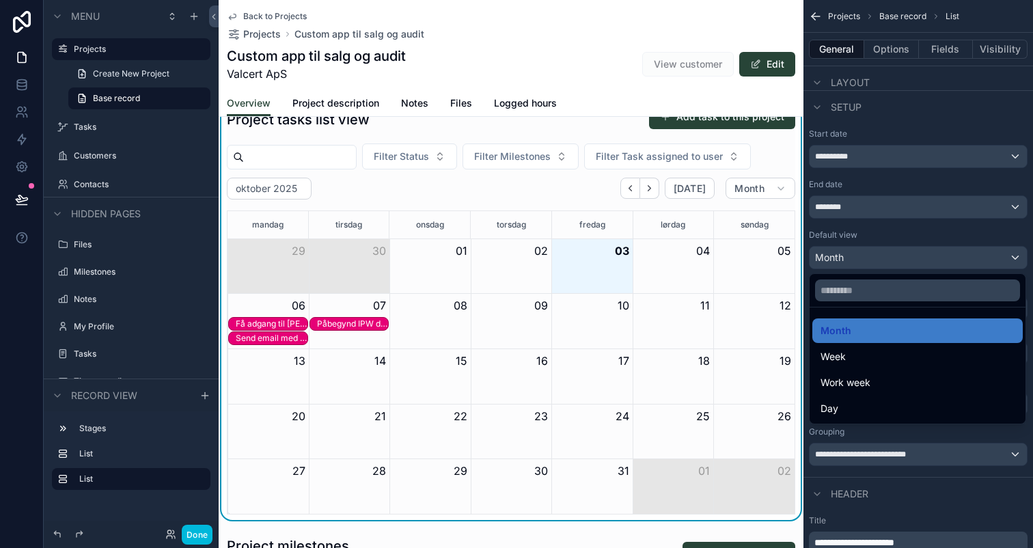
click at [868, 255] on div "scrollable content" at bounding box center [516, 274] width 1033 height 548
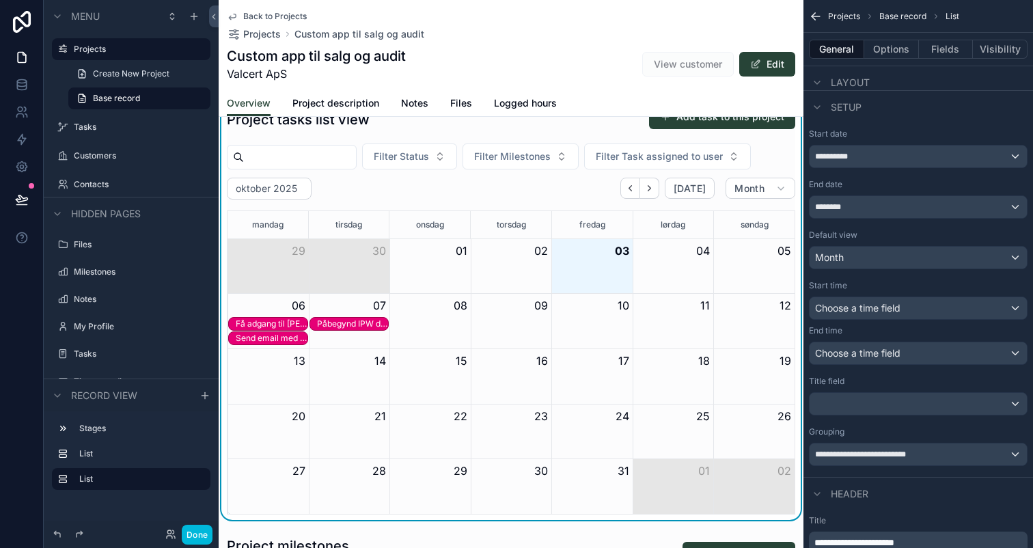
click at [870, 313] on span "Choose a time field" at bounding box center [857, 308] width 85 height 12
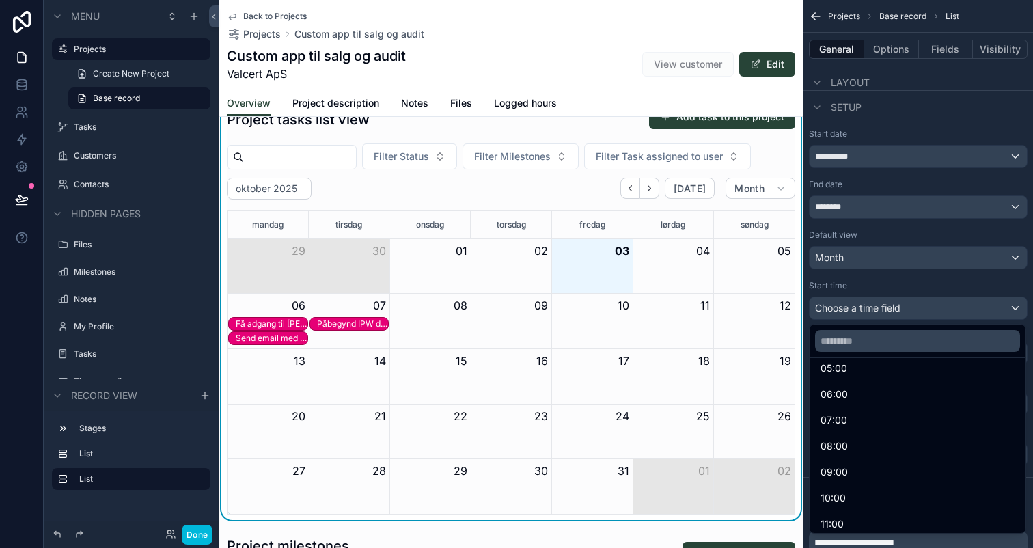
scroll to position [175, 0]
click at [880, 424] on div "07:00" at bounding box center [917, 414] width 210 height 25
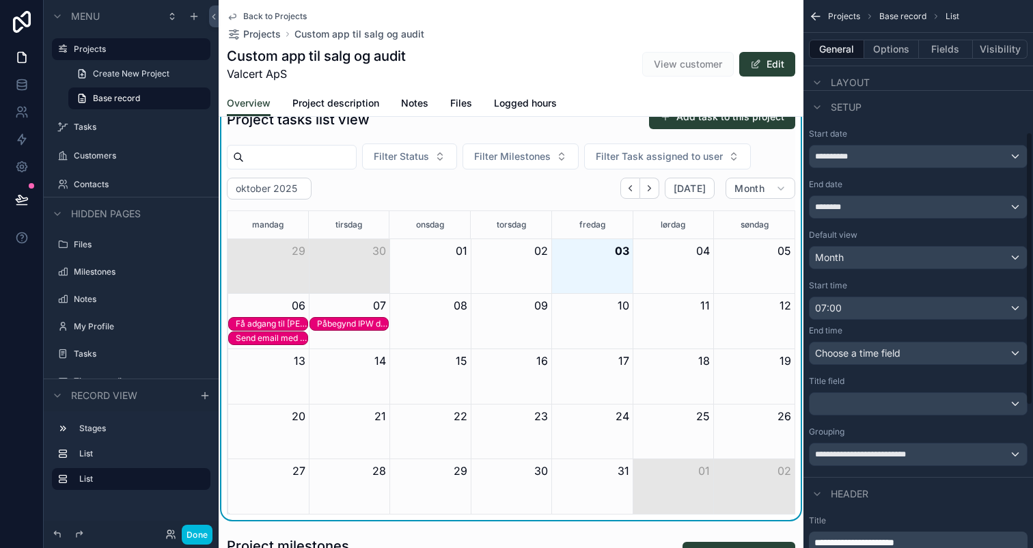
click at [874, 359] on span "Choose a time field" at bounding box center [857, 353] width 85 height 14
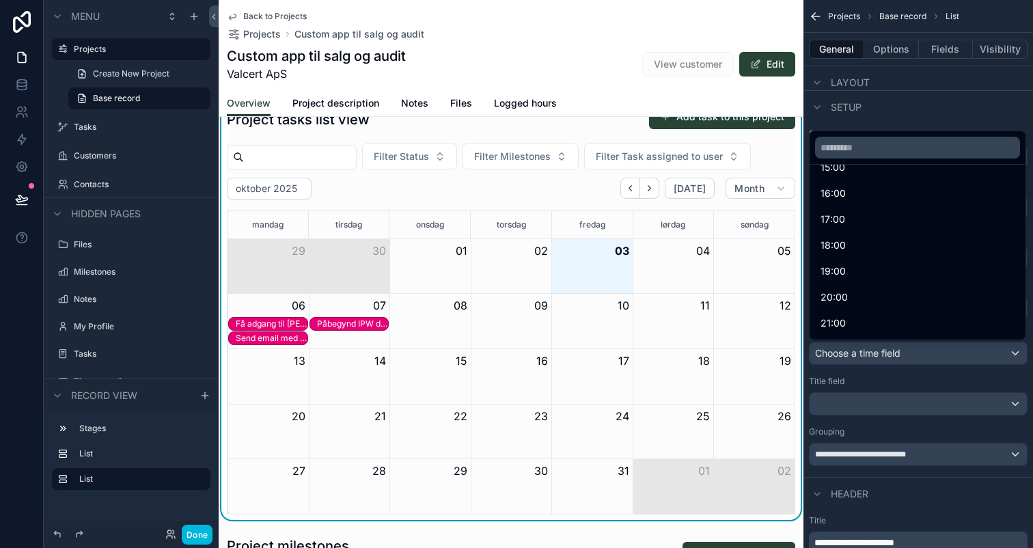
scroll to position [421, 0]
click at [877, 202] on div "16:00" at bounding box center [917, 208] width 194 height 16
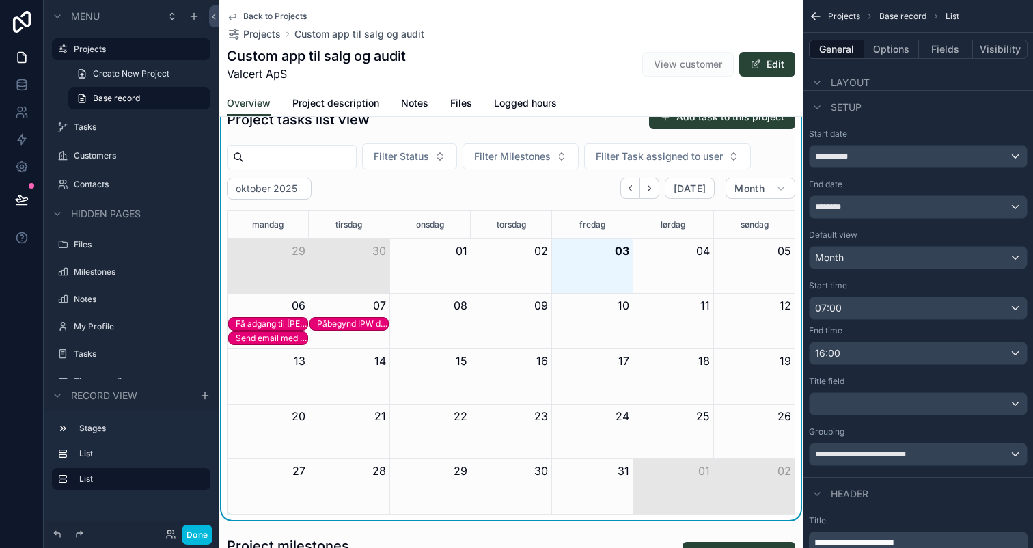
click at [913, 404] on div "scrollable content" at bounding box center [917, 404] width 217 height 22
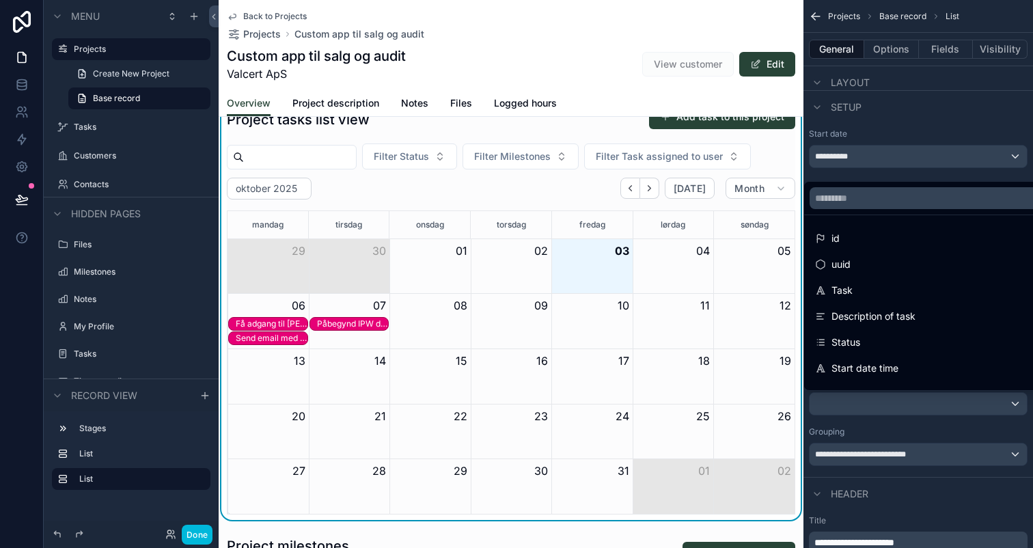
click at [893, 285] on div "Task" at bounding box center [938, 290] width 247 height 16
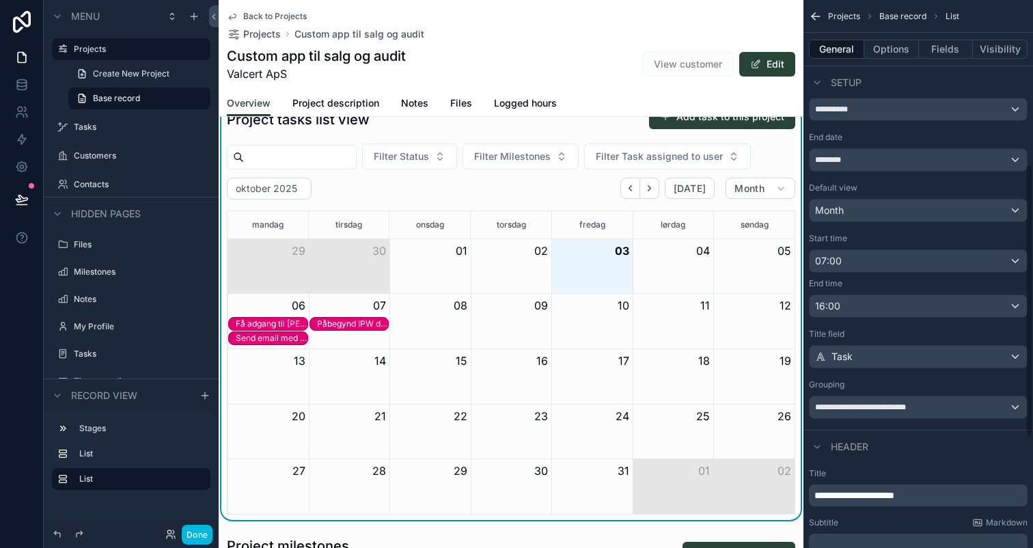
scroll to position [336, 0]
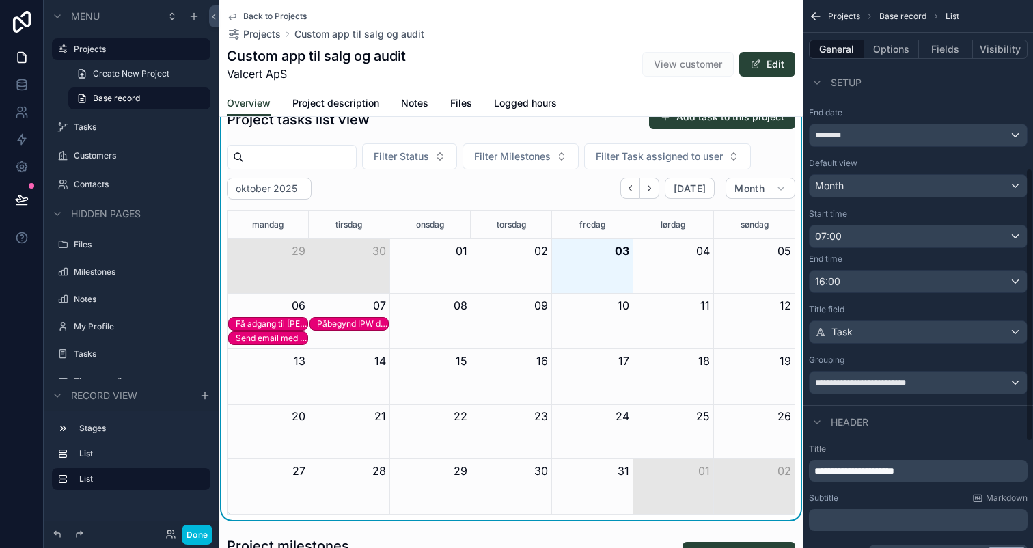
click at [907, 382] on span "**********" at bounding box center [869, 382] width 109 height 11
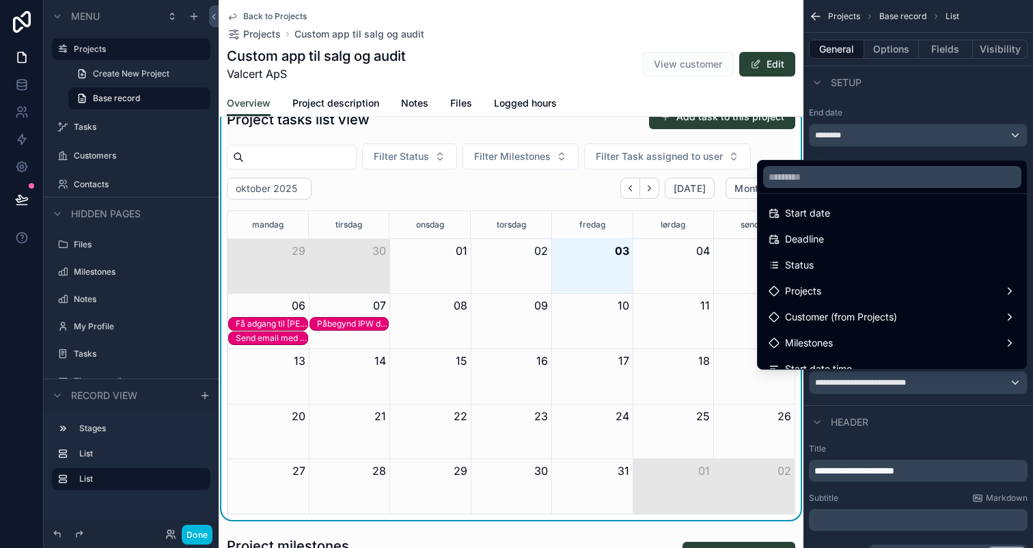
scroll to position [215, 0]
click at [863, 266] on div "Status" at bounding box center [891, 261] width 247 height 16
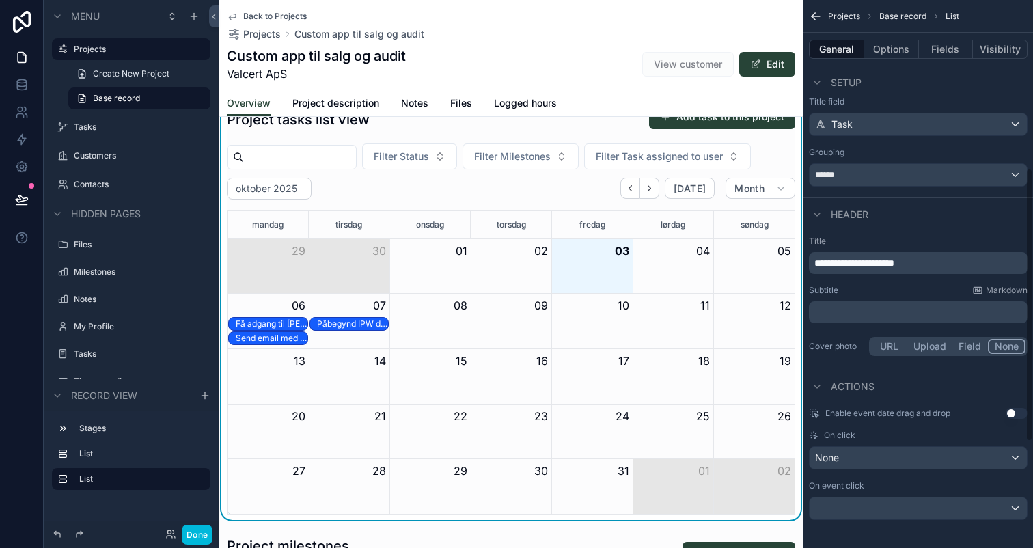
scroll to position [548, 0]
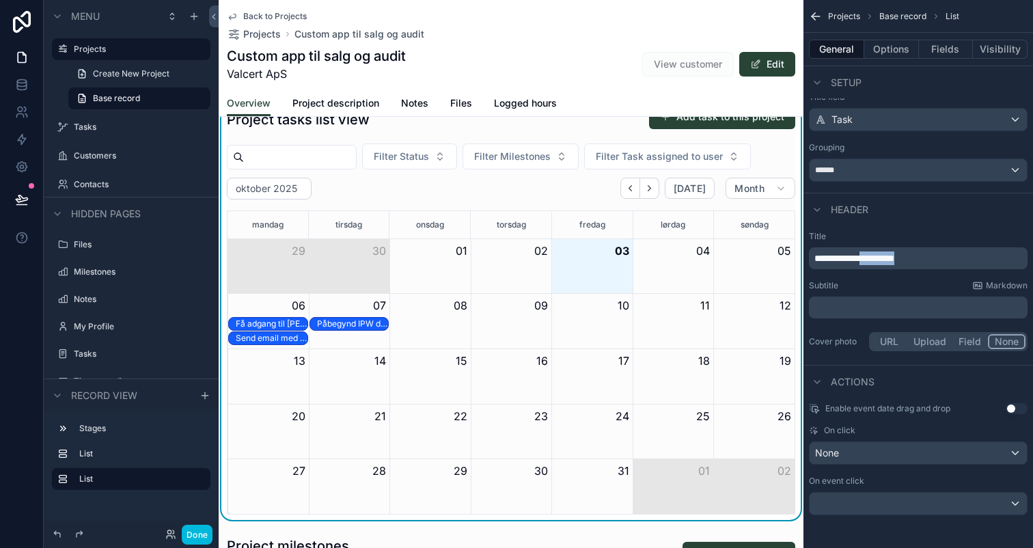
drag, startPoint x: 923, startPoint y: 256, endPoint x: 874, endPoint y: 257, distance: 49.2
click at [874, 257] on p "**********" at bounding box center [919, 258] width 210 height 14
click at [885, 282] on div "Subtitle Markdown" at bounding box center [918, 285] width 219 height 11
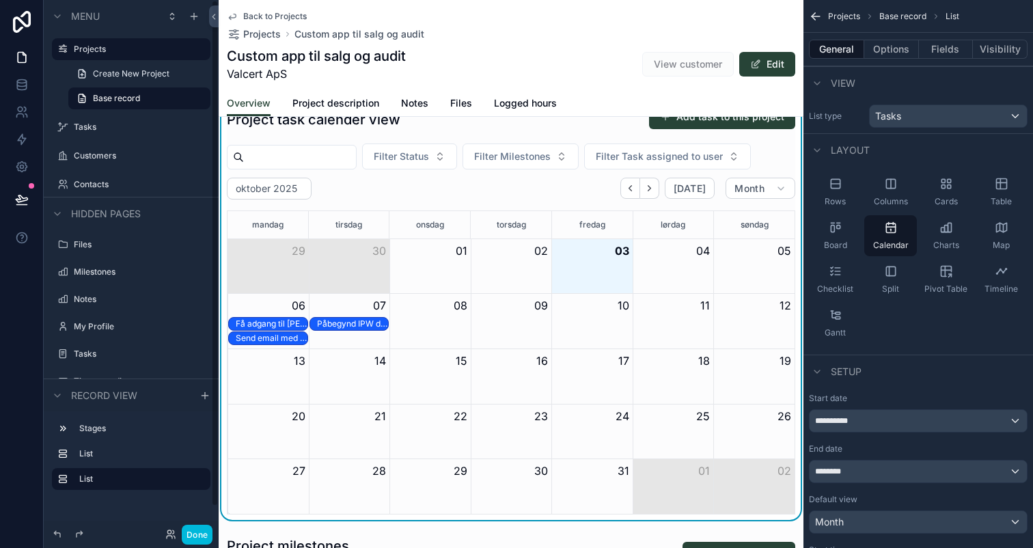
click at [199, 536] on button "Done" at bounding box center [197, 535] width 31 height 20
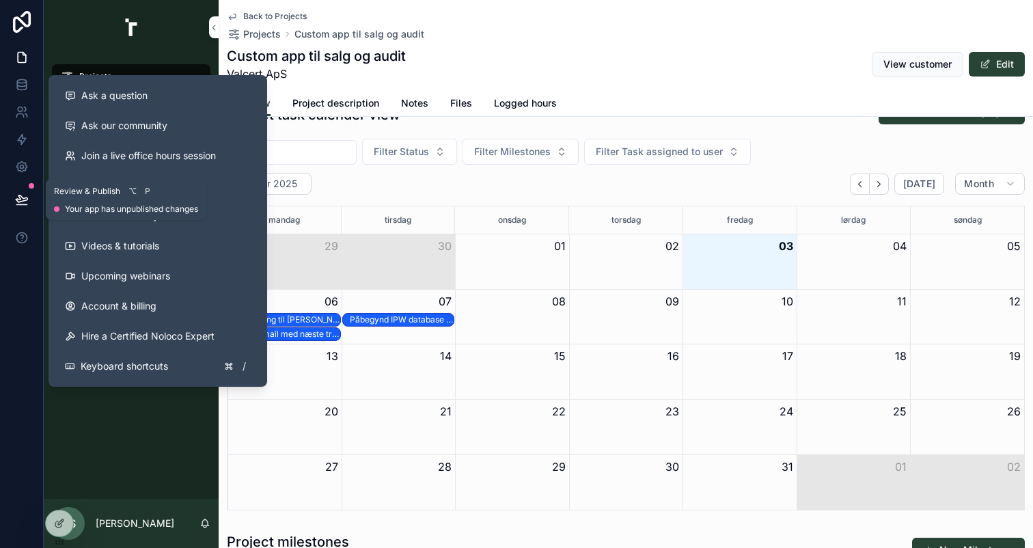
click at [17, 196] on icon at bounding box center [22, 200] width 14 height 14
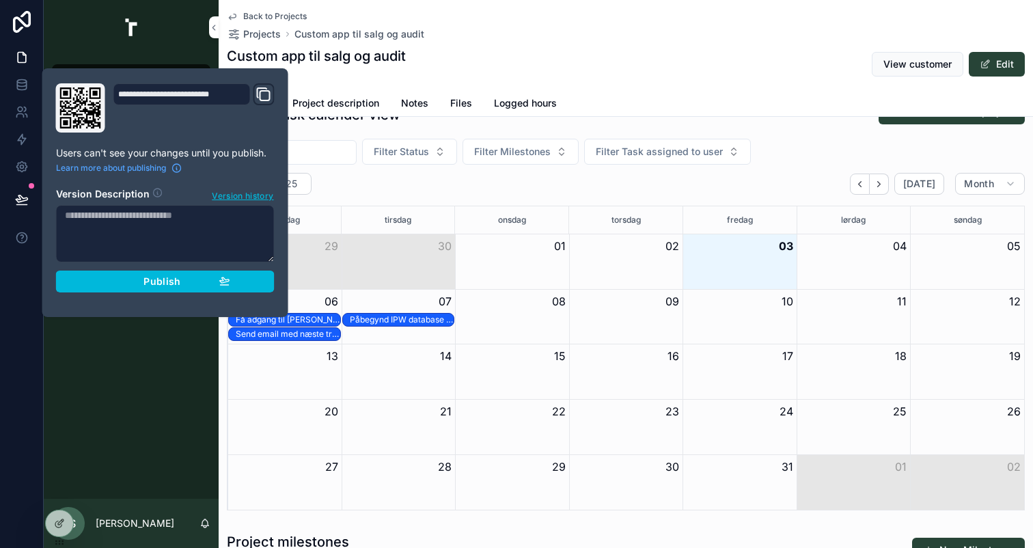
click at [122, 280] on div "Publish" at bounding box center [165, 281] width 130 height 12
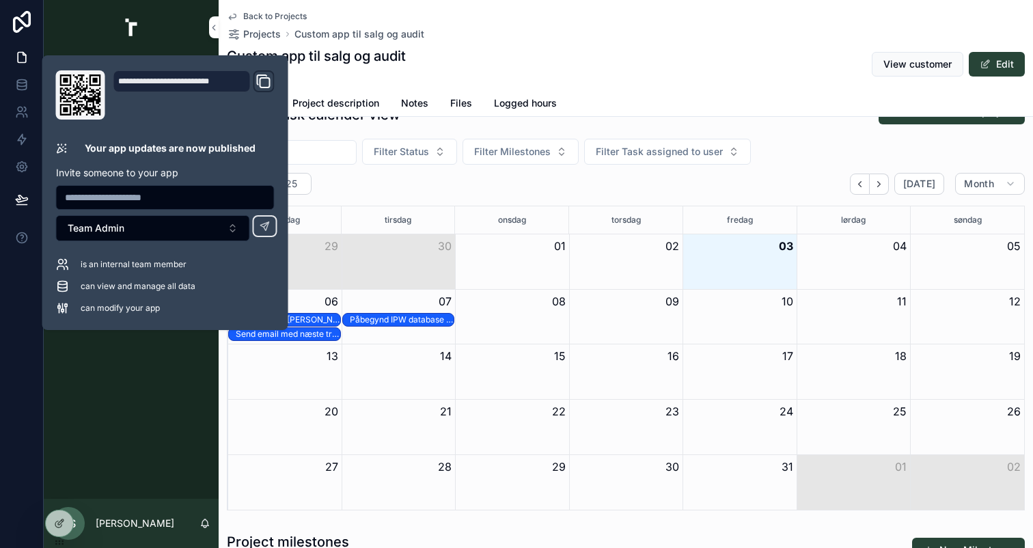
click at [425, 170] on div "Project task calender view Add task to this project Filter Status Filter Milest…" at bounding box center [626, 304] width 798 height 411
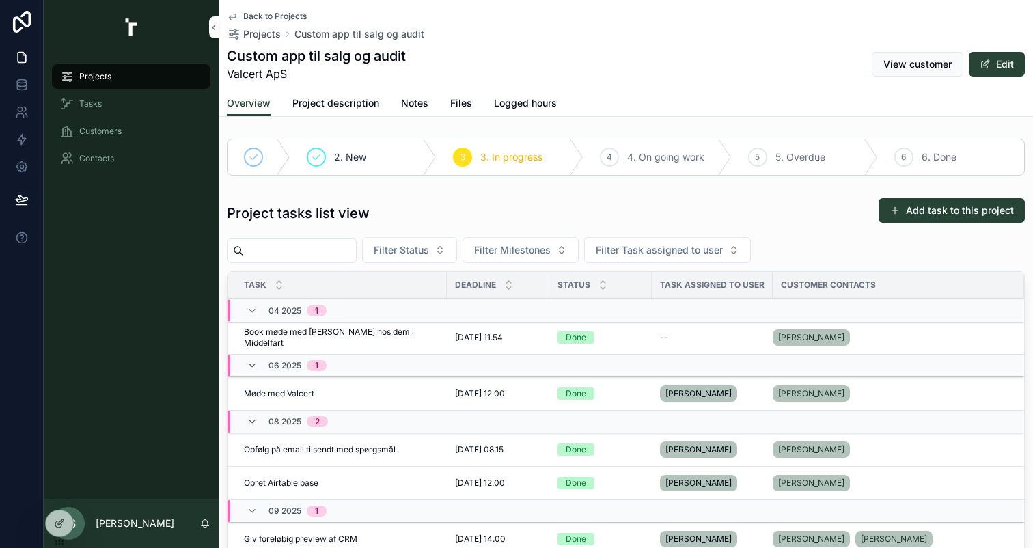
click at [605, 69] on div "Custom app til salg og audit Valcert ApS View customer Edit" at bounding box center [626, 64] width 798 height 36
click at [510, 106] on span "Logged hours" at bounding box center [525, 103] width 63 height 14
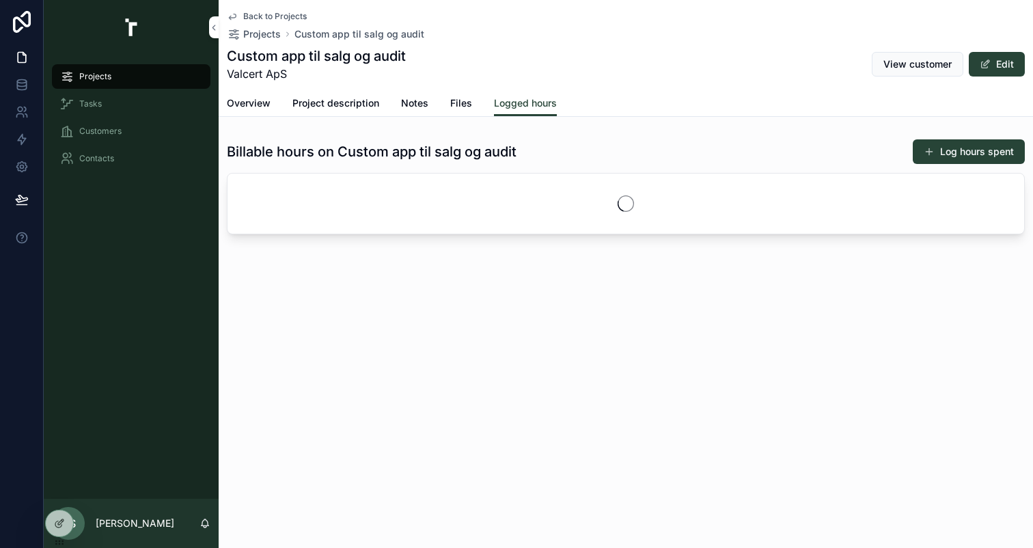
click at [337, 113] on link "Project description" at bounding box center [335, 104] width 87 height 27
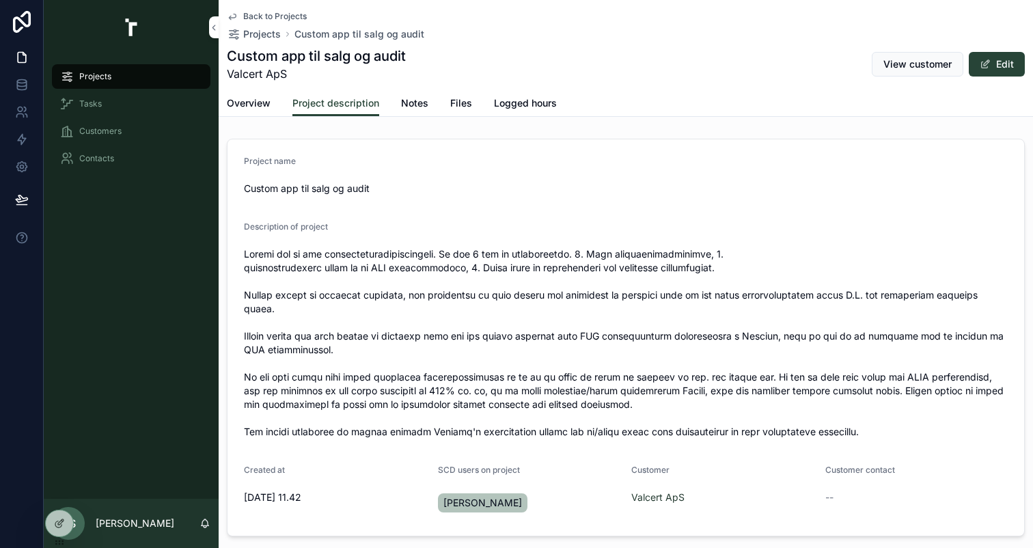
click at [247, 95] on link "Overview" at bounding box center [249, 104] width 44 height 27
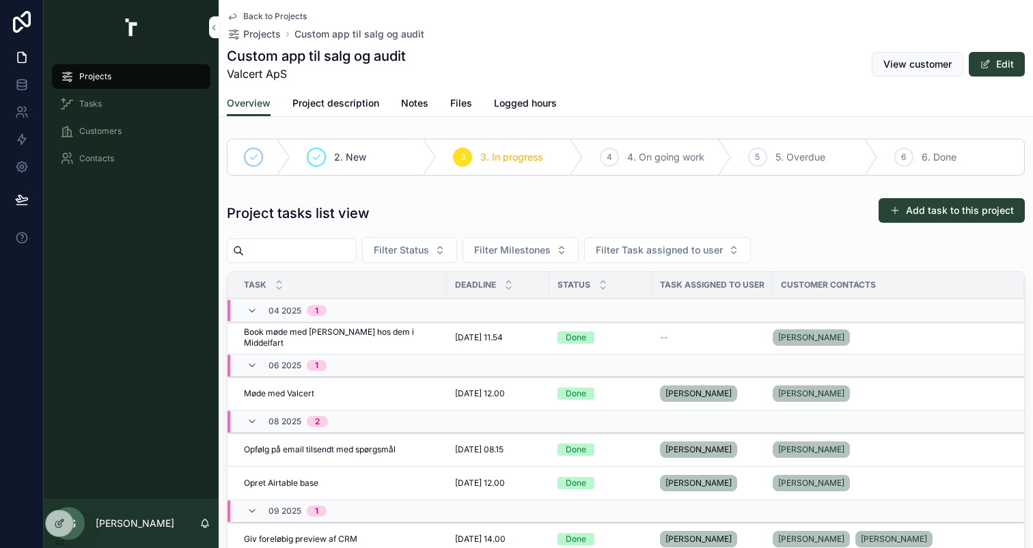
click at [398, 107] on div "Overview Project description Notes Files Logged hours" at bounding box center [626, 103] width 798 height 26
click at [416, 102] on span "Notes" at bounding box center [414, 103] width 27 height 14
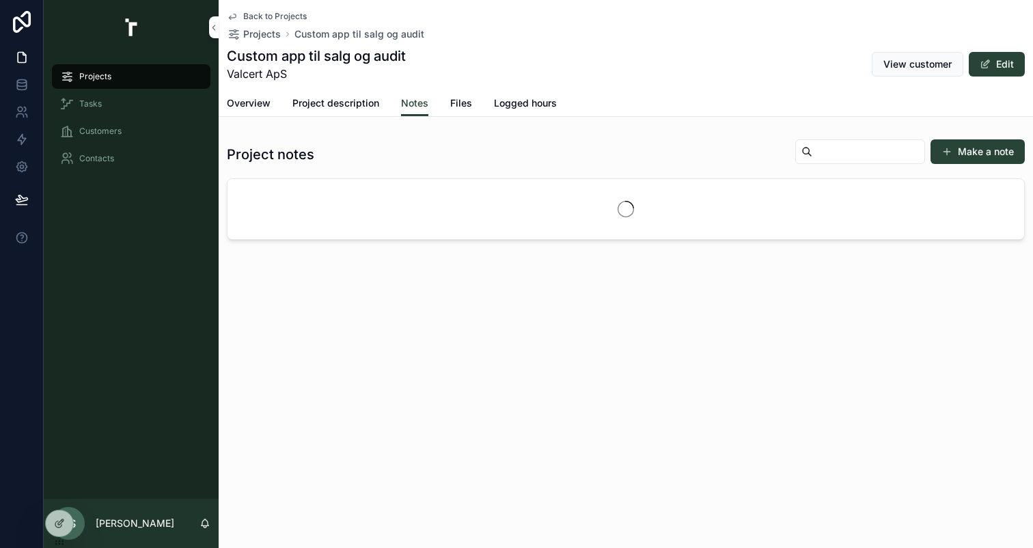
click at [457, 100] on span "Files" at bounding box center [461, 103] width 22 height 14
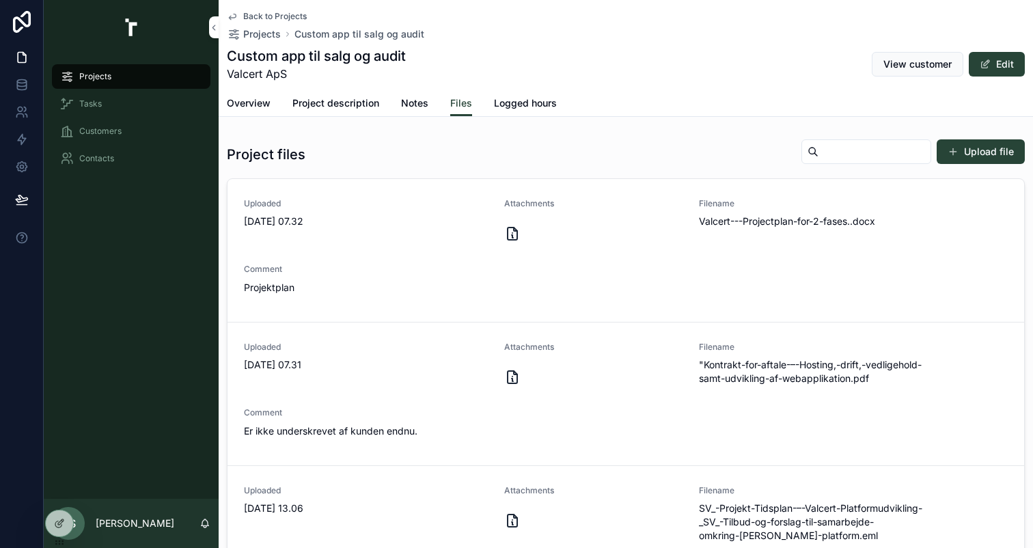
click at [339, 102] on span "Project description" at bounding box center [335, 103] width 87 height 14
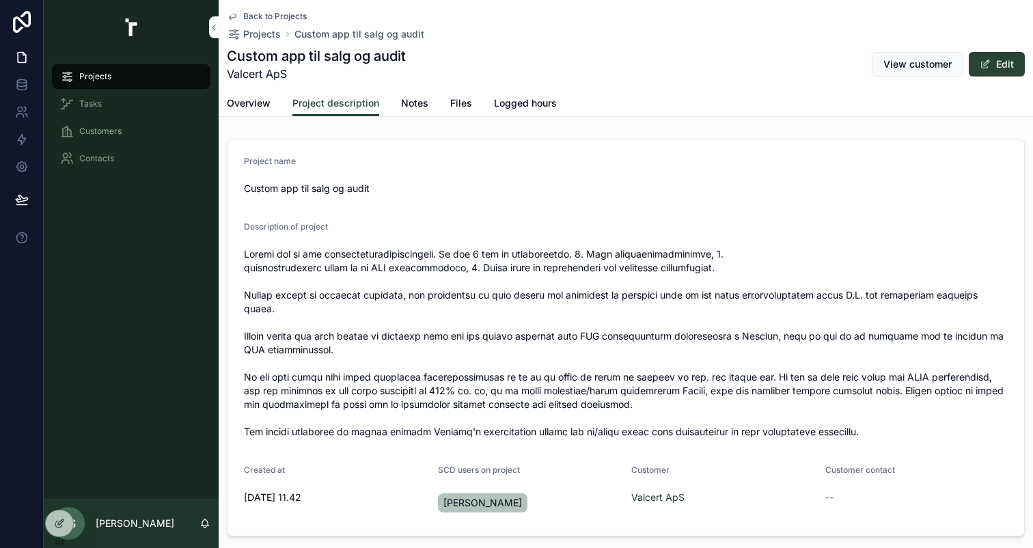
click at [257, 104] on span "Overview" at bounding box center [249, 103] width 44 height 14
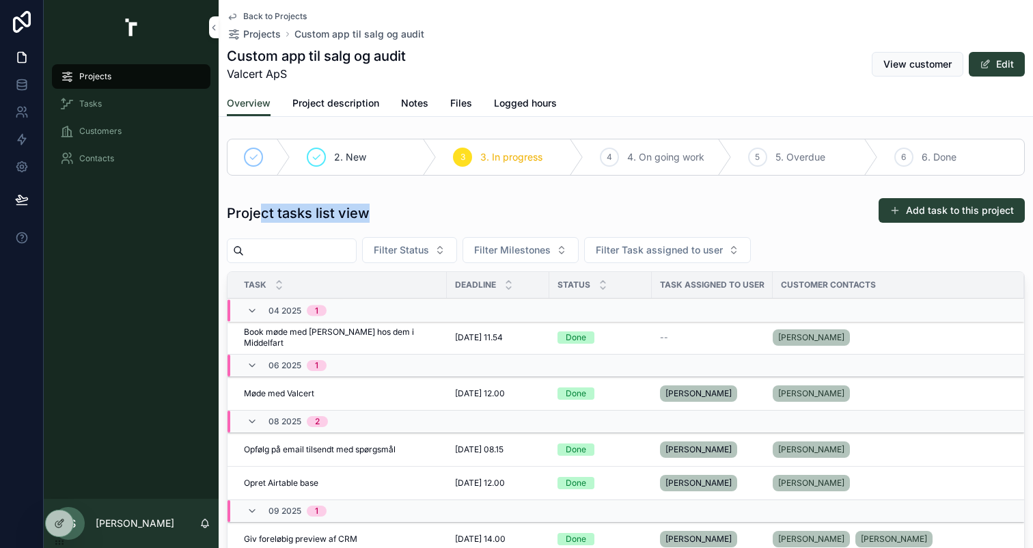
drag, startPoint x: 370, startPoint y: 210, endPoint x: 263, endPoint y: 210, distance: 106.5
click at [263, 210] on div "Project tasks list view Add task to this project" at bounding box center [626, 212] width 798 height 31
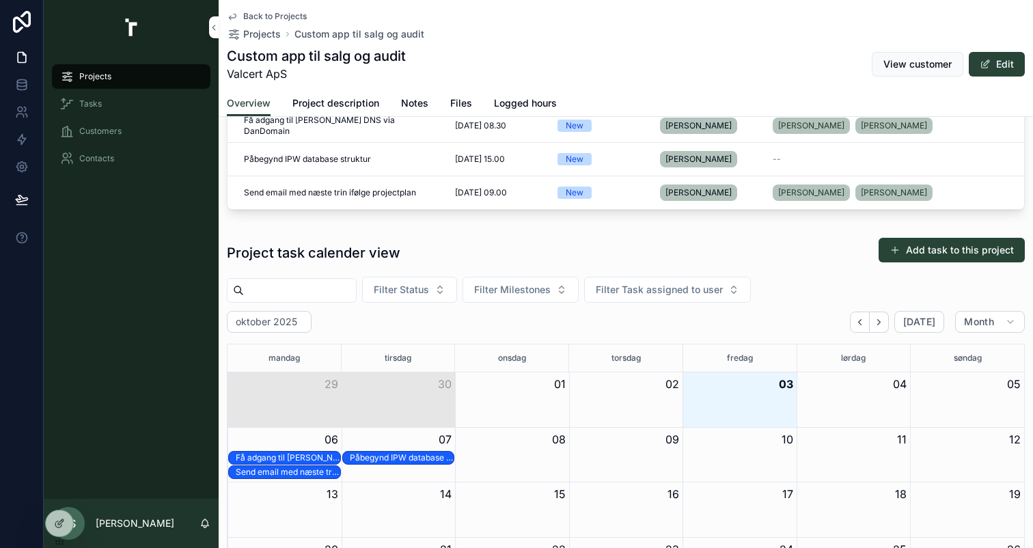
scroll to position [583, 0]
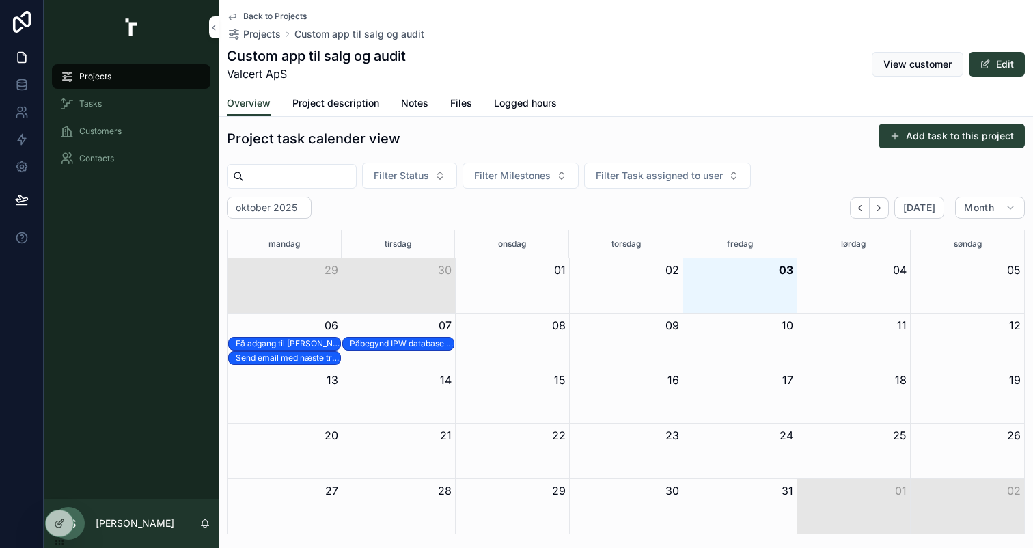
click at [433, 340] on div "Påbegynd IPW database struktur" at bounding box center [402, 343] width 104 height 11
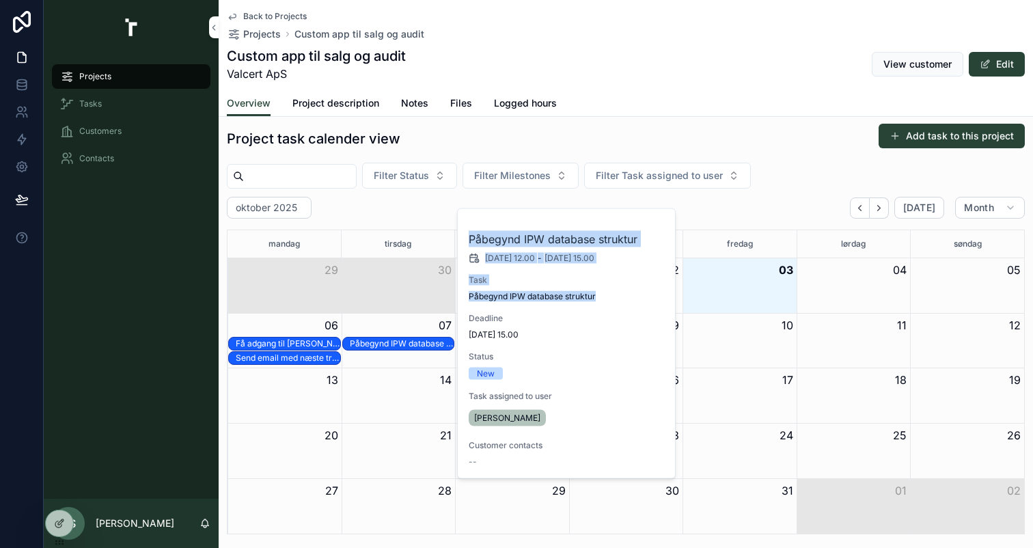
drag, startPoint x: 600, startPoint y: 293, endPoint x: 460, endPoint y: 231, distance: 153.2
click at [460, 231] on div "Påbegynd IPW database struktur 7.10.2025 12.00 - 7.10.2025 15.00 Task Påbegynd …" at bounding box center [567, 343] width 219 height 269
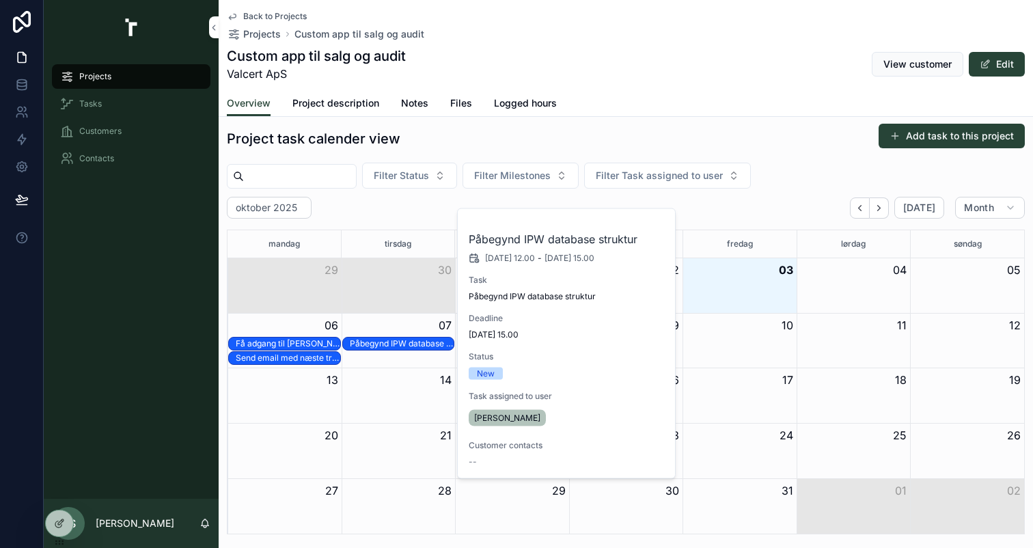
click at [425, 201] on div "oktober 2025 Today Month" at bounding box center [626, 208] width 798 height 22
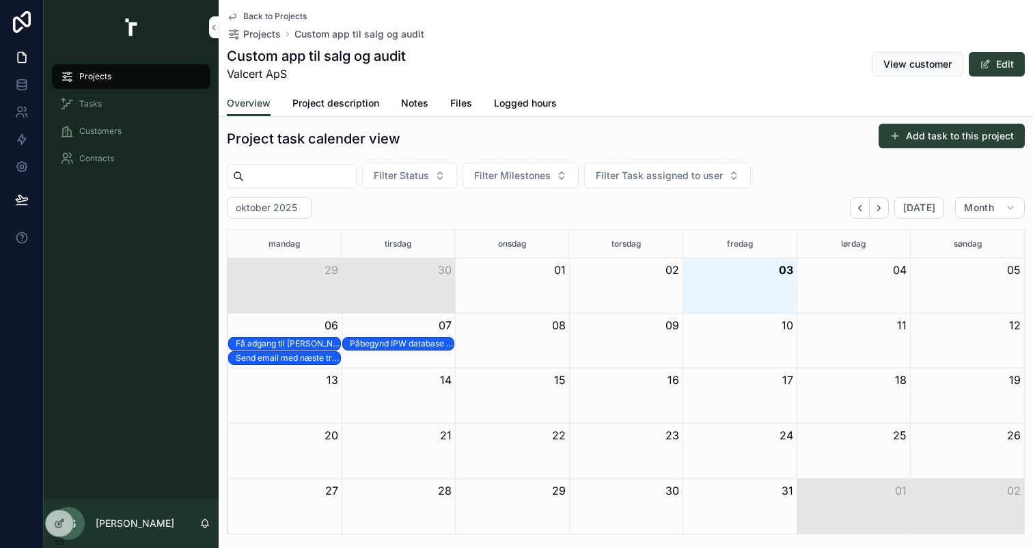
click at [356, 216] on div "oktober 2025 Today Month" at bounding box center [626, 208] width 798 height 22
click at [581, 194] on div "Project task calender view Add task to this project Filter Status Filter Milest…" at bounding box center [626, 328] width 798 height 411
click at [560, 183] on button "Filter Milestones" at bounding box center [520, 176] width 116 height 26
click at [398, 205] on div "oktober 2025 Today Month" at bounding box center [626, 208] width 798 height 22
click at [421, 174] on span "Filter Status" at bounding box center [401, 176] width 55 height 14
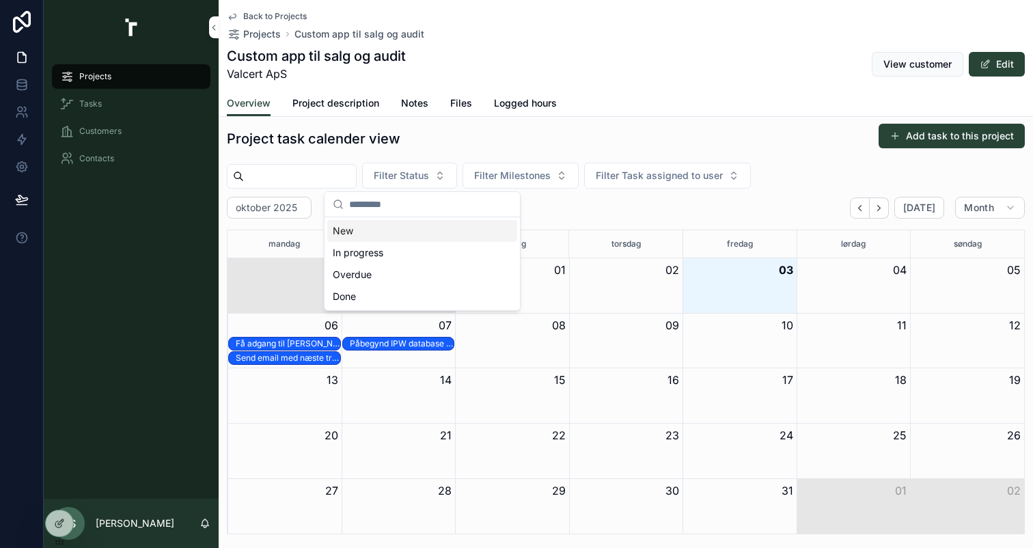
click at [695, 204] on div "oktober 2025 Today Month" at bounding box center [626, 208] width 798 height 22
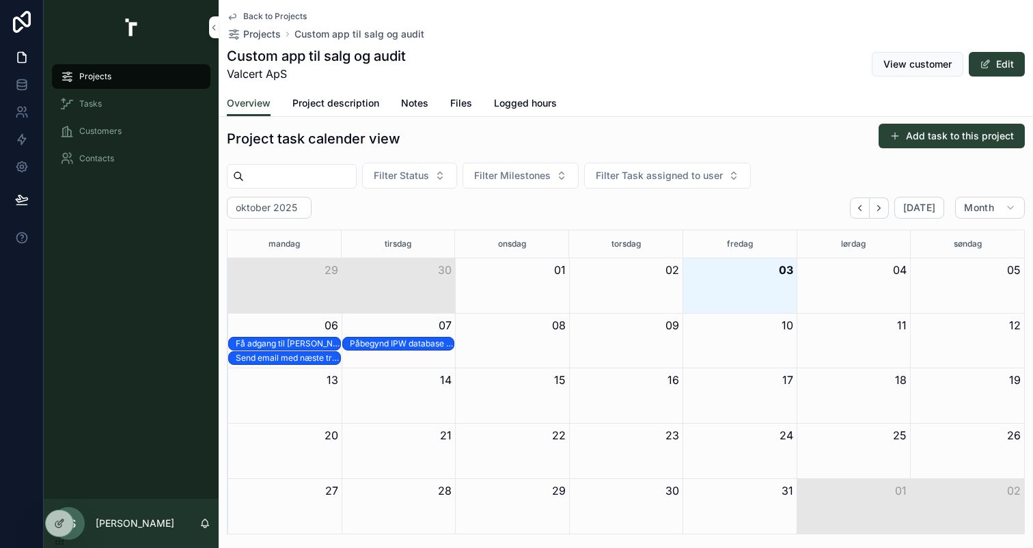
click at [697, 181] on span "Filter Task assigned to user" at bounding box center [659, 176] width 127 height 14
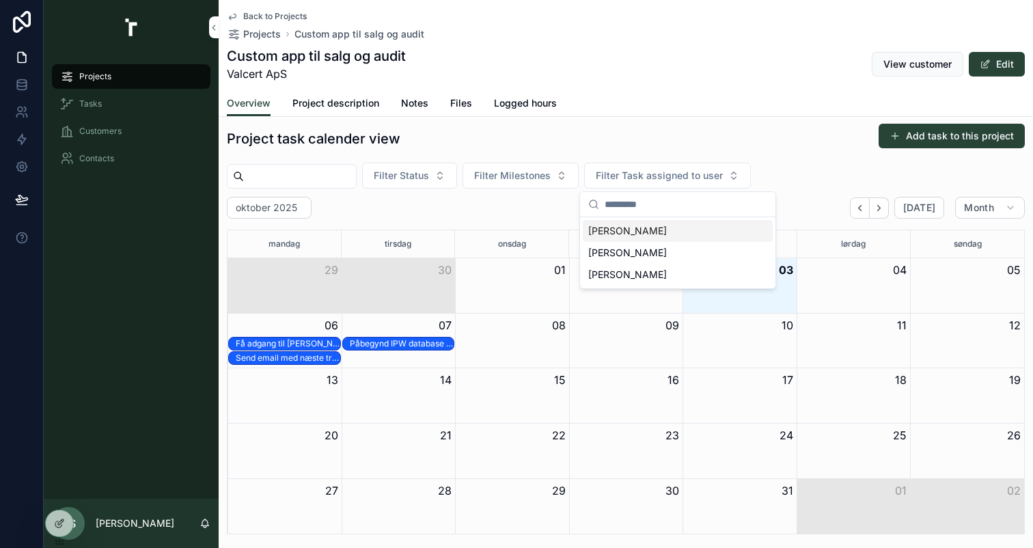
click at [790, 207] on div "oktober 2025 Today Month" at bounding box center [626, 208] width 798 height 22
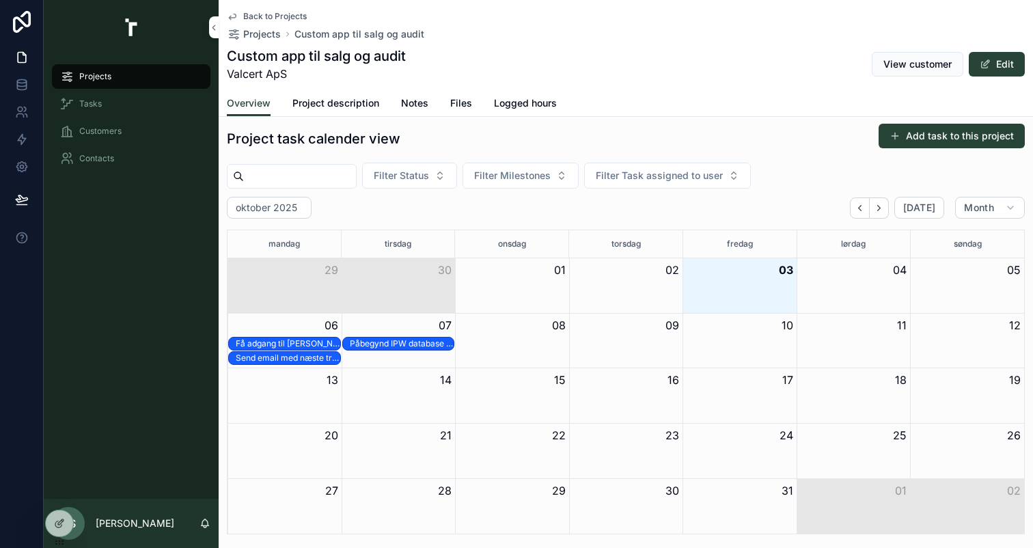
click at [749, 180] on button "Filter Task assigned to user" at bounding box center [667, 176] width 167 height 26
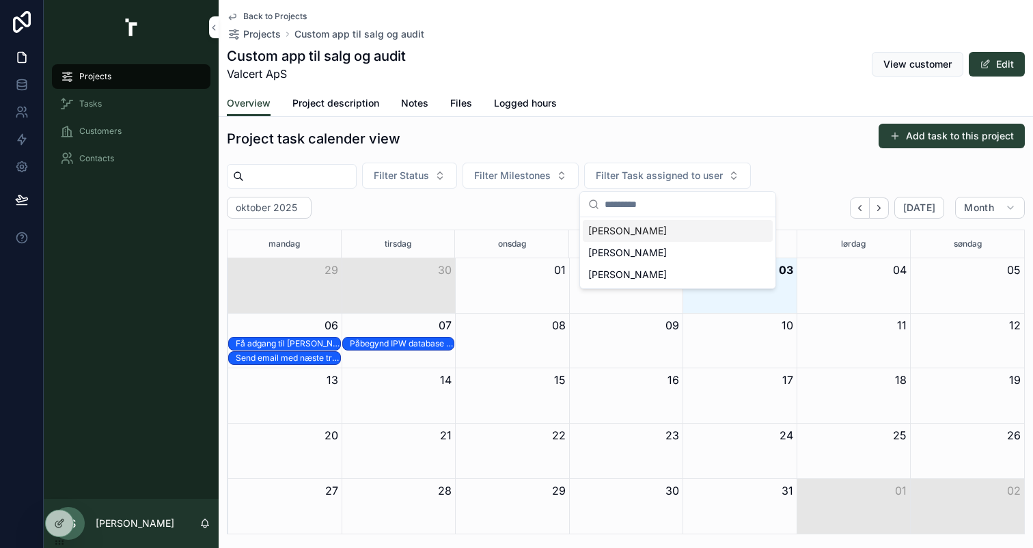
click at [674, 122] on div "Project task calender view Add task to this project Filter Status Filter Milest…" at bounding box center [626, 328] width 814 height 422
